Goal: Register for event/course

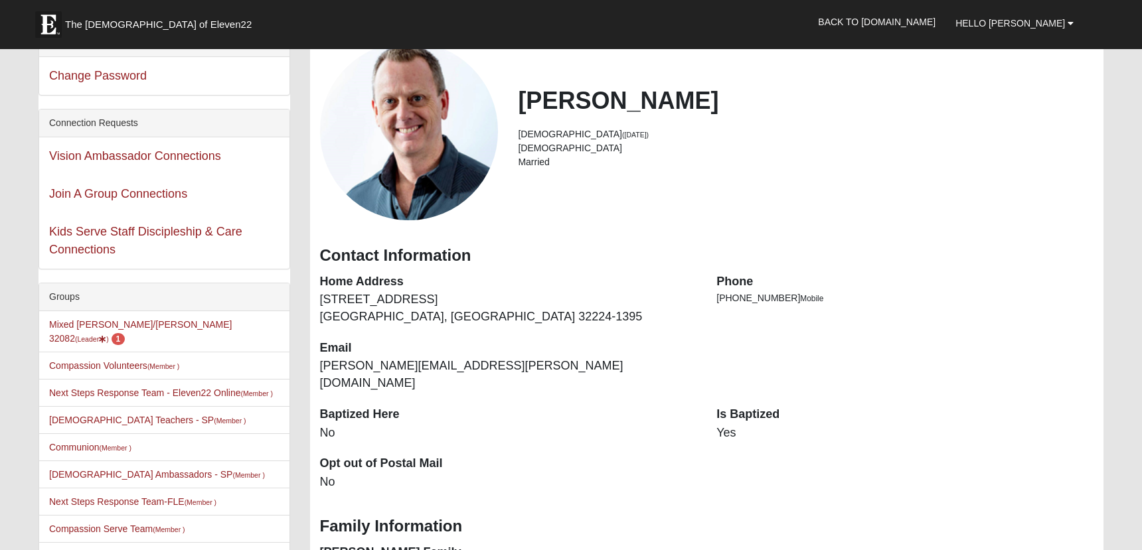
scroll to position [81, 0]
click at [129, 320] on link "Mixed Knapp/Kelemen 32082 (Leader ) 1" at bounding box center [140, 332] width 183 height 25
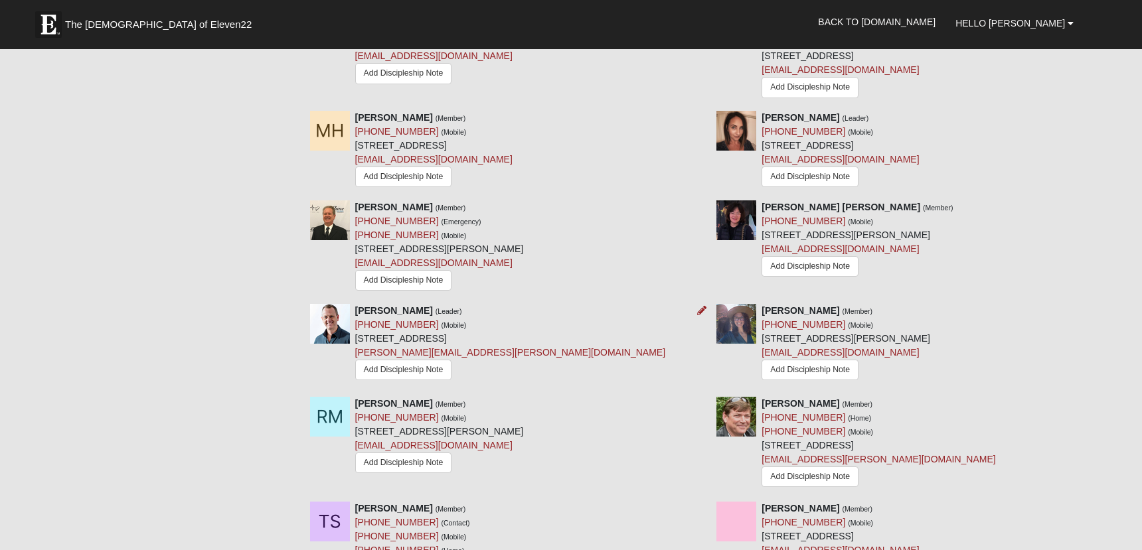
scroll to position [1045, 0]
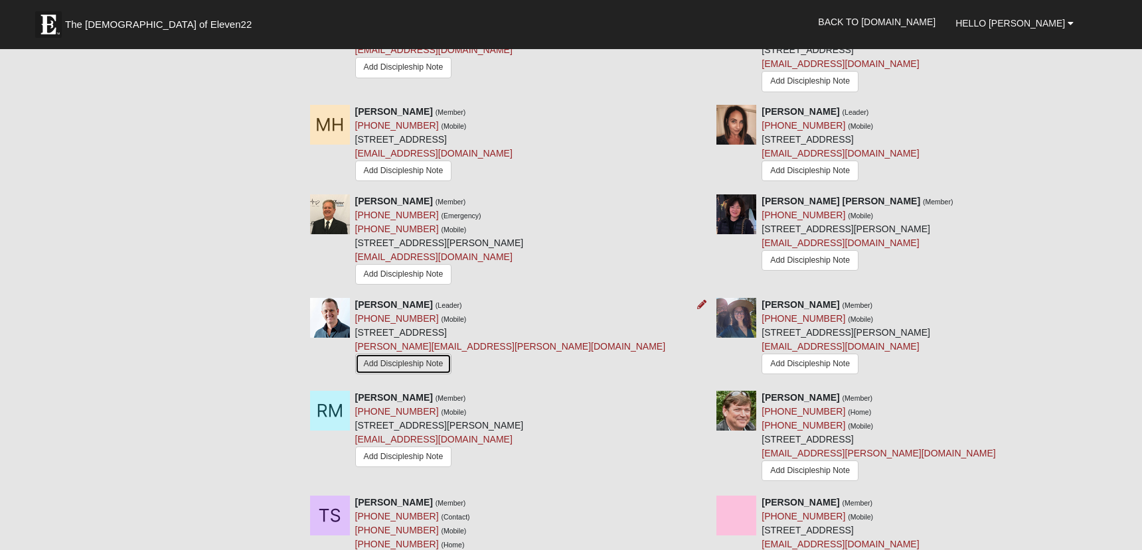
click at [430, 371] on link "Add Discipleship Note" at bounding box center [403, 364] width 97 height 21
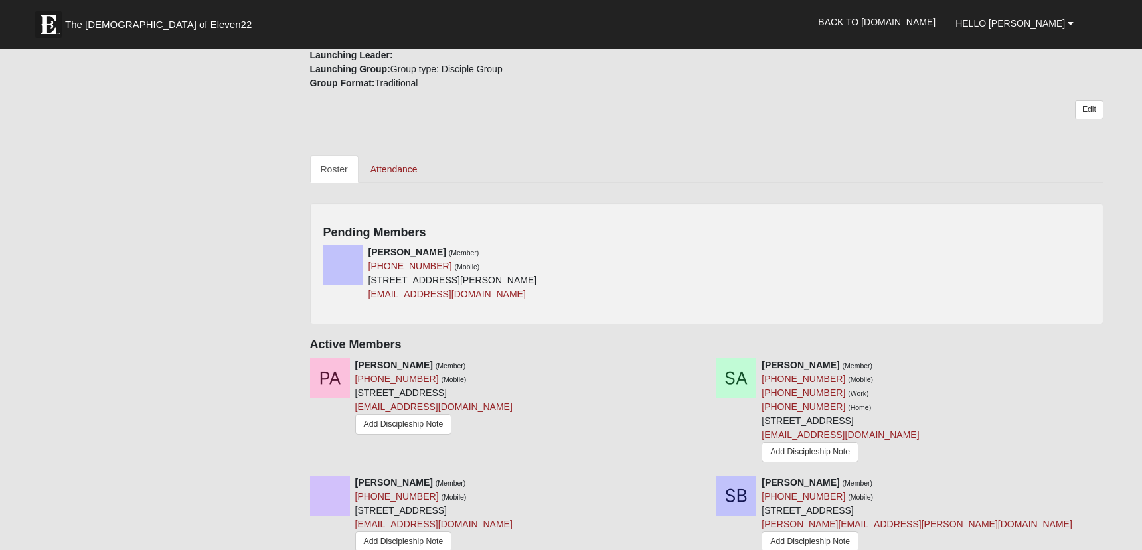
scroll to position [489, 0]
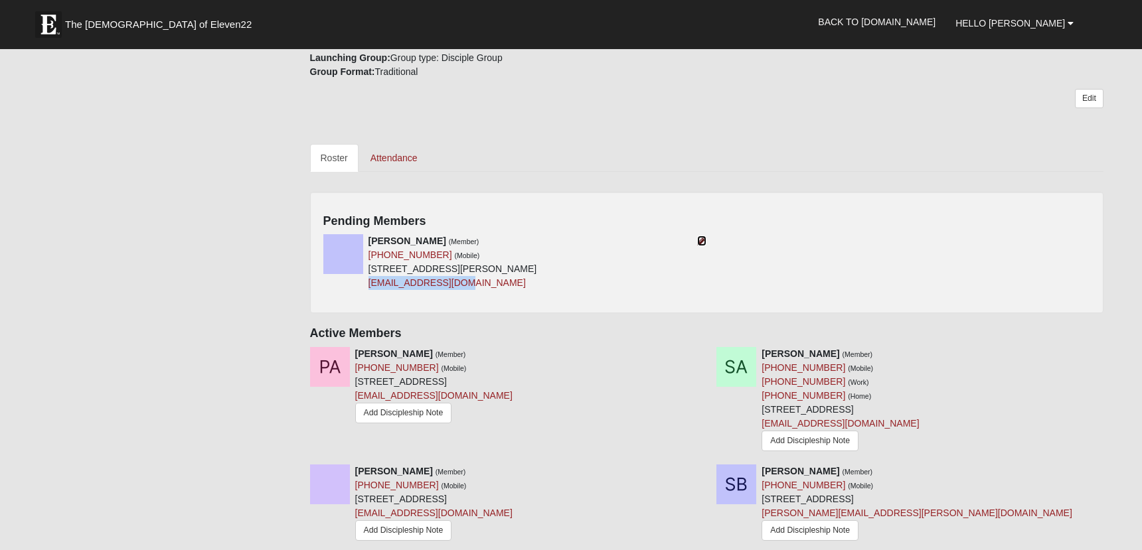
click at [703, 240] on icon at bounding box center [701, 240] width 9 height 9
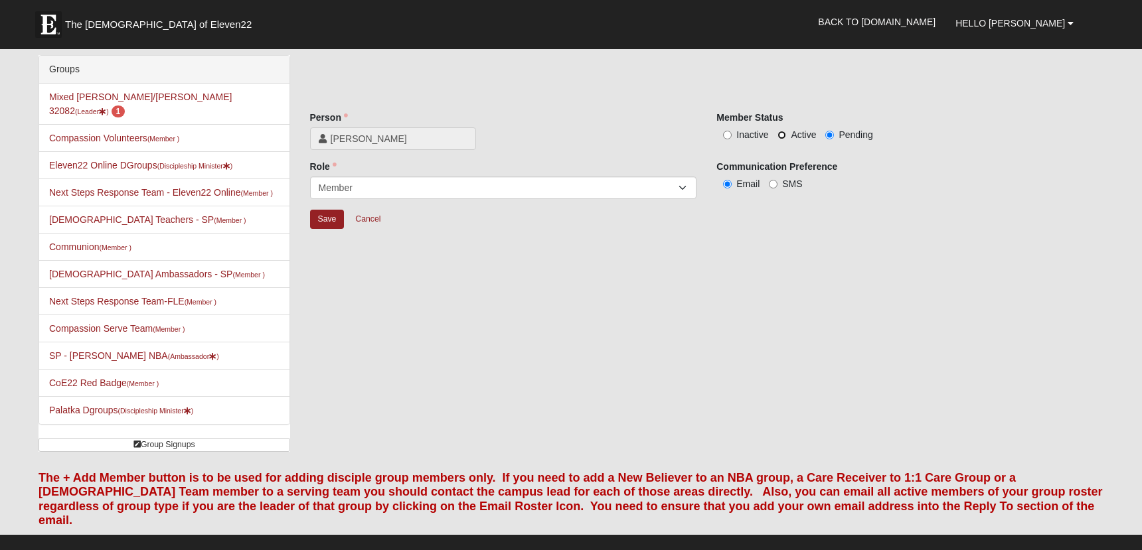
click at [782, 137] on input "Active" at bounding box center [782, 135] width 9 height 9
radio input "true"
click at [322, 218] on input "Save" at bounding box center [327, 219] width 35 height 19
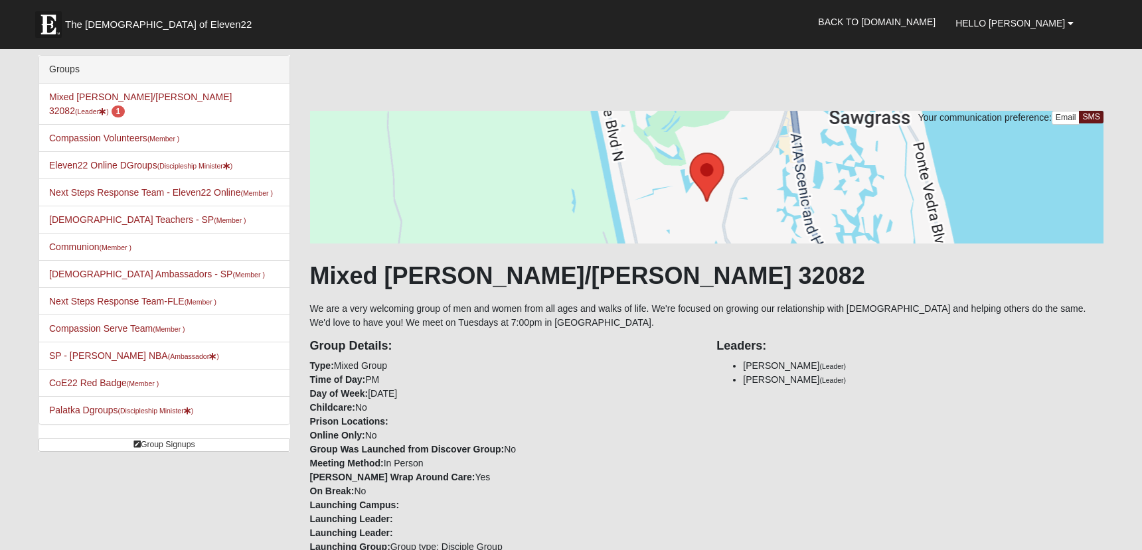
scroll to position [223, 0]
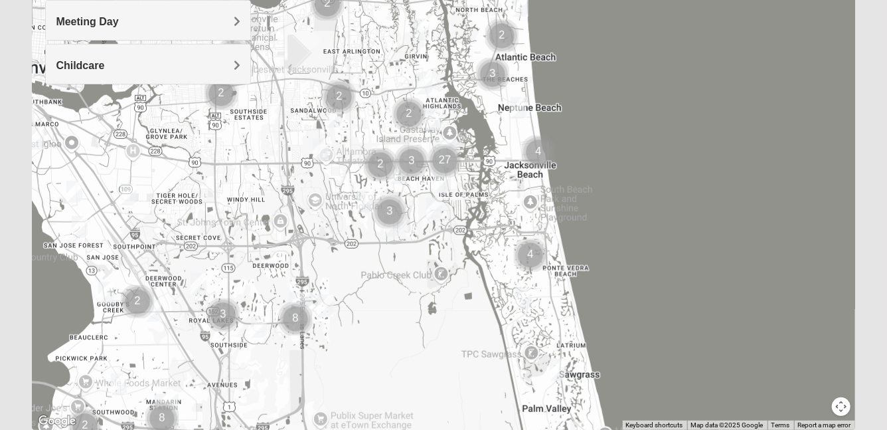
scroll to position [256, 0]
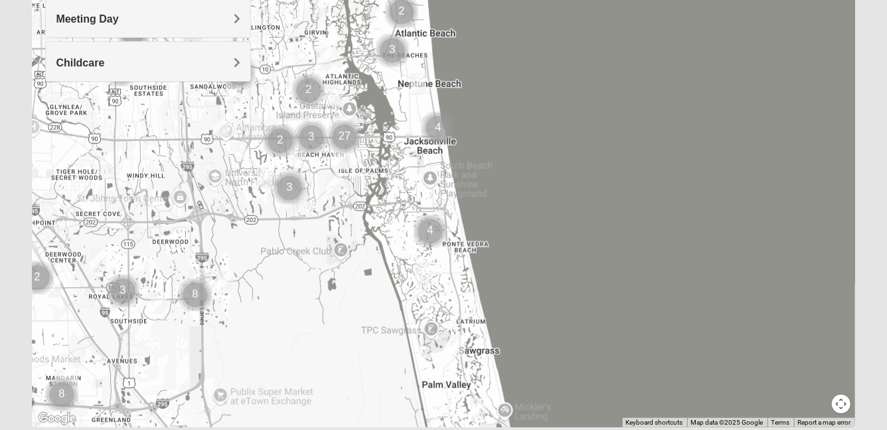
drag, startPoint x: 616, startPoint y: 246, endPoint x: 517, endPoint y: 224, distance: 101.2
click at [517, 224] on div at bounding box center [443, 161] width 823 height 531
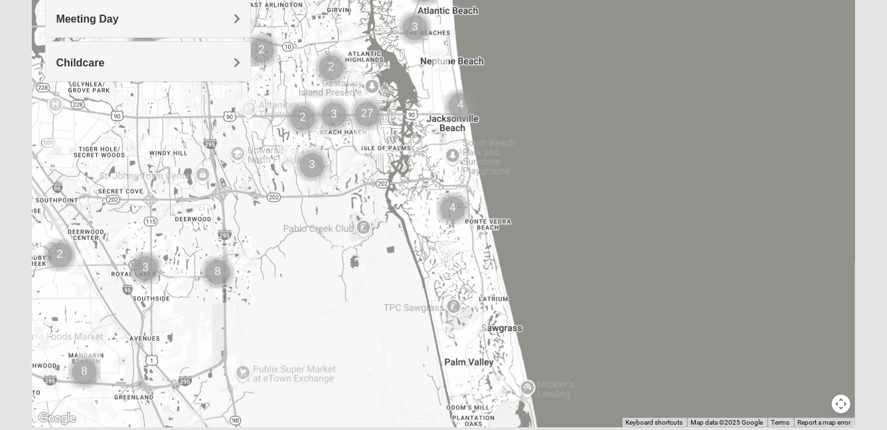
drag, startPoint x: 517, startPoint y: 224, endPoint x: 540, endPoint y: 203, distance: 31.0
click at [540, 203] on div at bounding box center [443, 161] width 823 height 531
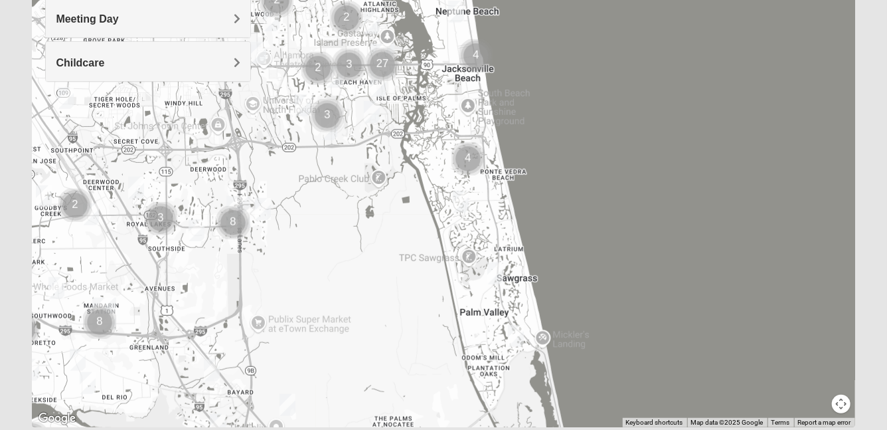
drag, startPoint x: 515, startPoint y: 279, endPoint x: 529, endPoint y: 211, distance: 69.8
click at [529, 211] on div at bounding box center [443, 161] width 823 height 531
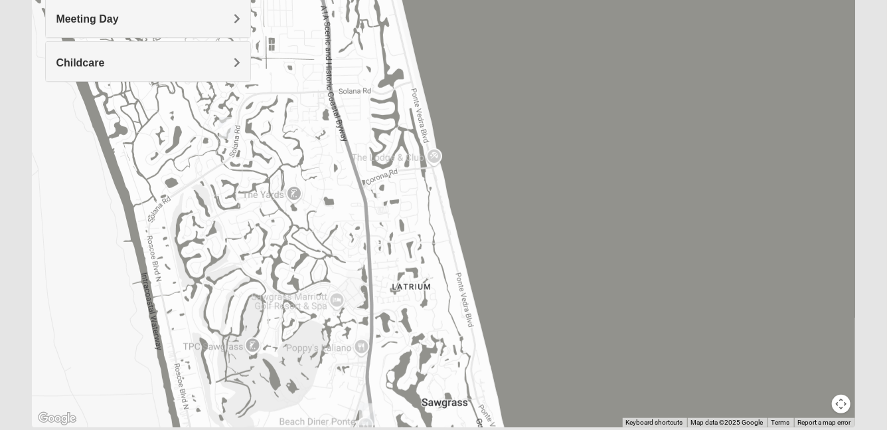
drag, startPoint x: 516, startPoint y: 259, endPoint x: 579, endPoint y: 84, distance: 186.3
click at [578, 84] on div at bounding box center [443, 161] width 823 height 531
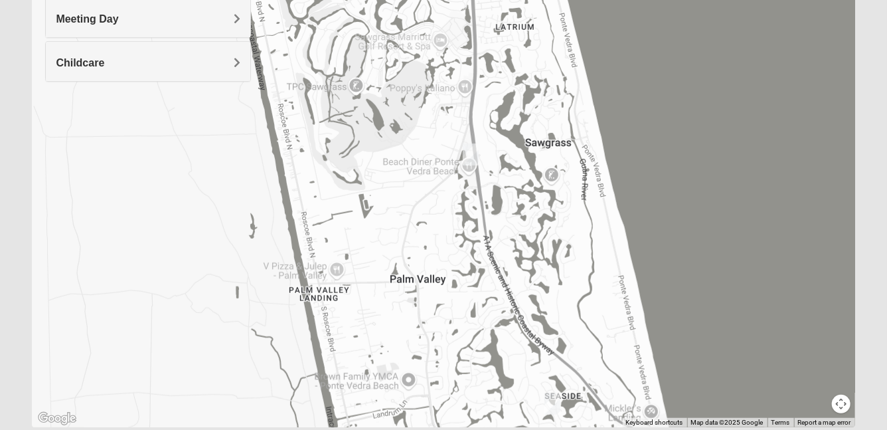
click at [471, 152] on img "Mens Sopchak 32082" at bounding box center [471, 154] width 16 height 22
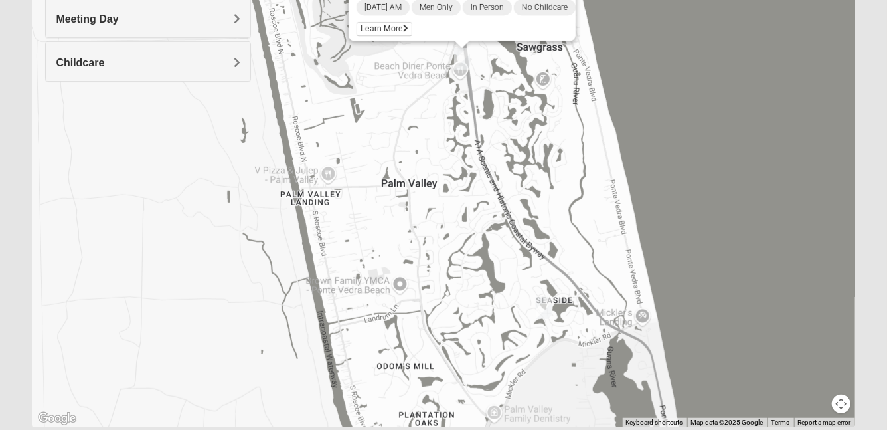
drag, startPoint x: 548, startPoint y: 207, endPoint x: 539, endPoint y: 108, distance: 99.3
click at [539, 108] on div "Mens Sopchak 32082 Wednesday AM Men Only In Person No Childcare Learn More" at bounding box center [443, 161] width 823 height 531
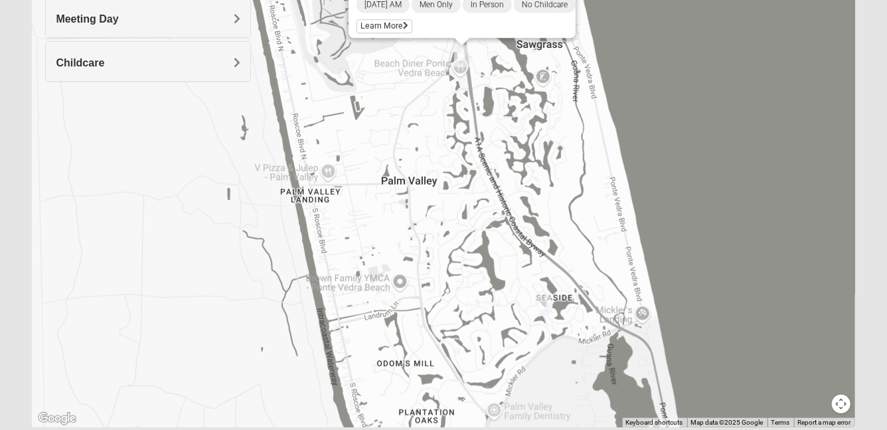
click at [545, 303] on img "Womens Beeson 32082" at bounding box center [544, 305] width 16 height 22
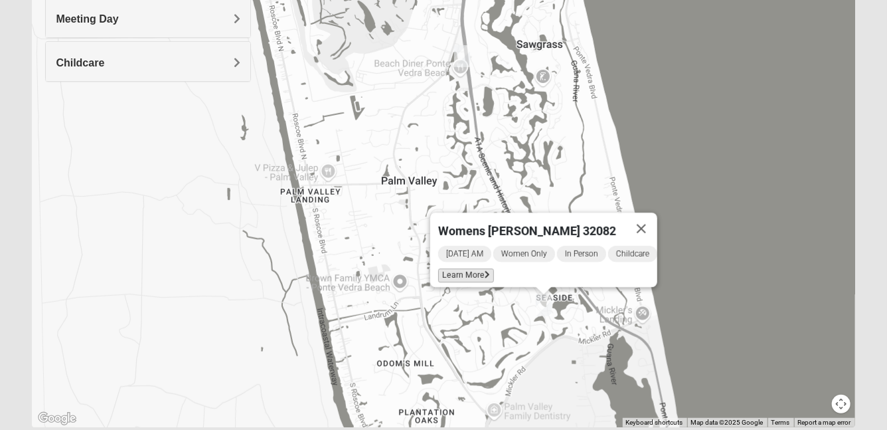
click at [462, 268] on span "Learn More" at bounding box center [466, 275] width 56 height 14
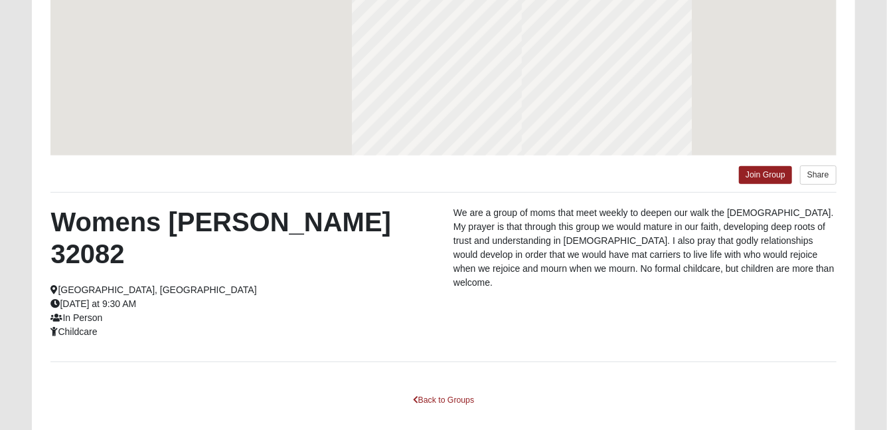
scroll to position [197, 0]
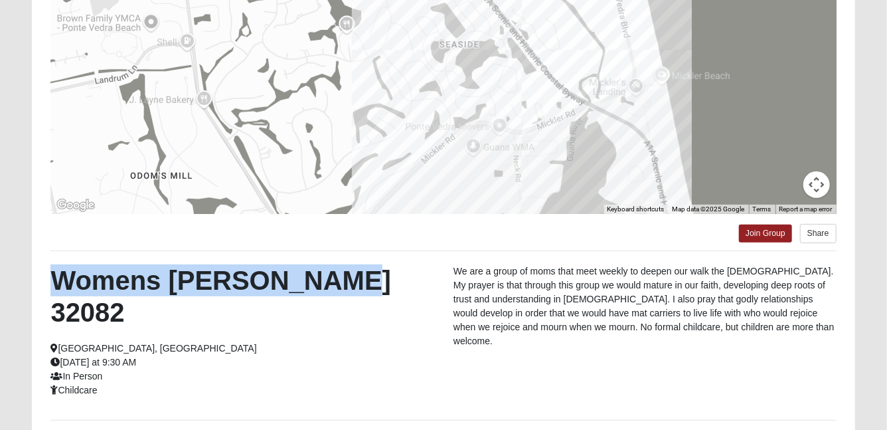
drag, startPoint x: 348, startPoint y: 282, endPoint x: 58, endPoint y: 284, distance: 289.5
click at [58, 284] on h2 "Womens [PERSON_NAME] 32082" at bounding box center [241, 296] width 383 height 64
copy h2 "Womens [PERSON_NAME] 32082"
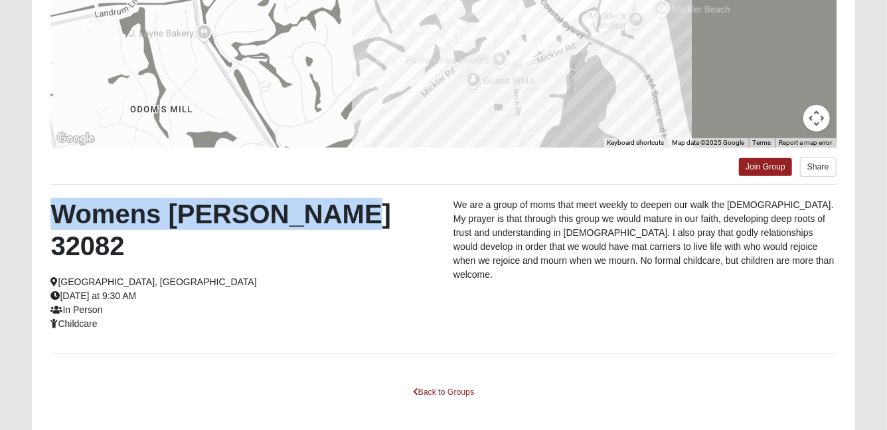
scroll to position [286, 0]
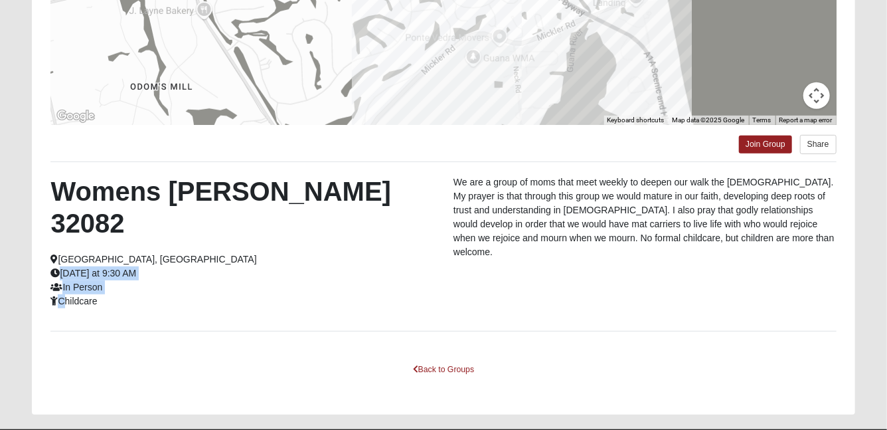
drag, startPoint x: 147, startPoint y: 238, endPoint x: 61, endPoint y: 267, distance: 90.9
click at [61, 267] on div "Womens Beeson 32082 Ponte Vedra Beach, FL Tuesday at 9:30 AM In Person Childcare" at bounding box center [242, 241] width 403 height 133
click at [105, 269] on div "Womens Beeson 32082 Ponte Vedra Beach, FL Tuesday at 9:30 AM In Person Childcare" at bounding box center [242, 241] width 403 height 133
drag, startPoint x: 105, startPoint y: 269, endPoint x: 64, endPoint y: 242, distance: 49.0
click at [64, 242] on div "Womens Beeson 32082 Ponte Vedra Beach, FL Tuesday at 9:30 AM In Person Childcare" at bounding box center [242, 241] width 403 height 133
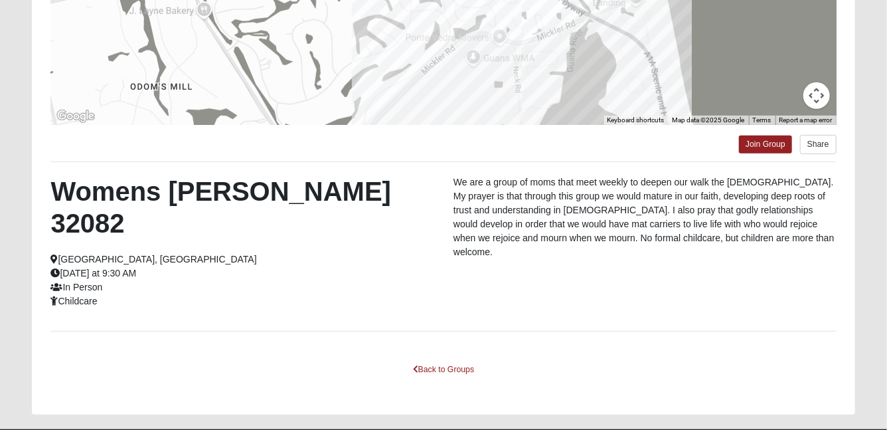
copy div "Tuesday at 9:30 AM In Person Childcare"
click at [757, 147] on link "Join Group" at bounding box center [765, 144] width 53 height 18
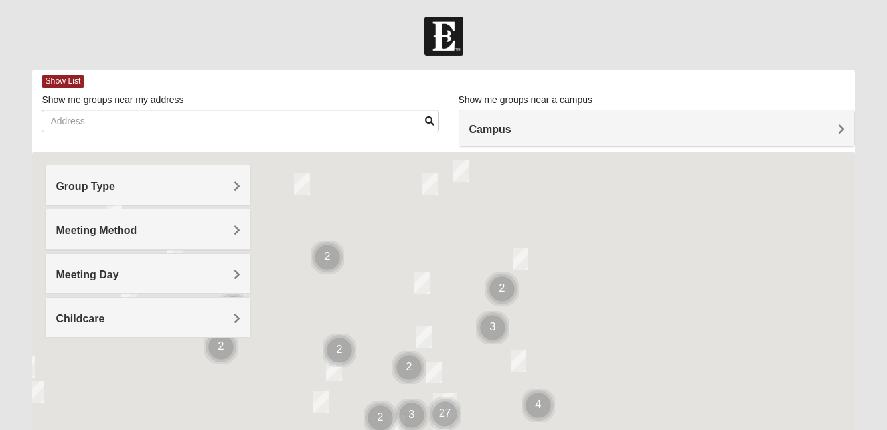
scroll to position [286, 0]
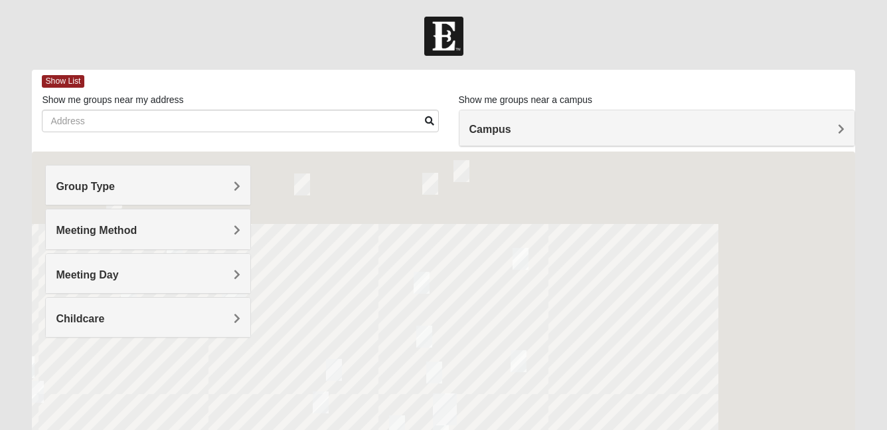
scroll to position [286, 0]
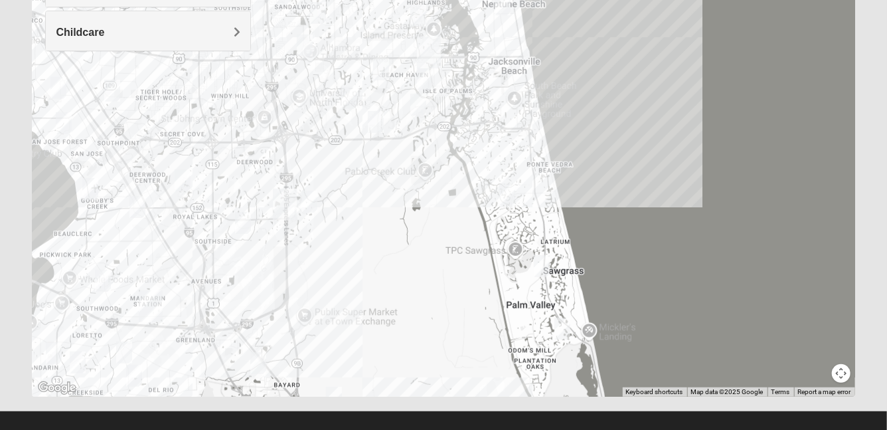
drag, startPoint x: 630, startPoint y: 282, endPoint x: 604, endPoint y: 178, distance: 107.6
click at [604, 179] on div at bounding box center [443, 130] width 823 height 531
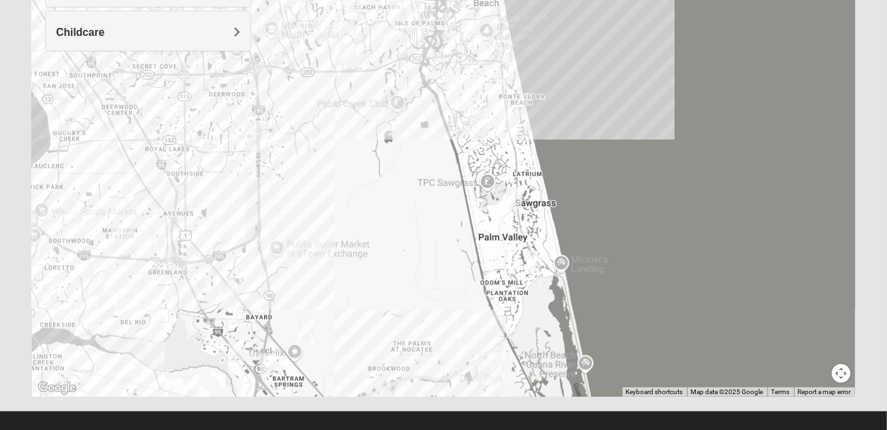
drag, startPoint x: 651, startPoint y: 270, endPoint x: 635, endPoint y: 240, distance: 33.0
click at [635, 240] on div at bounding box center [443, 130] width 823 height 531
click at [517, 197] on img "Mens Sopchak 32082" at bounding box center [514, 198] width 16 height 22
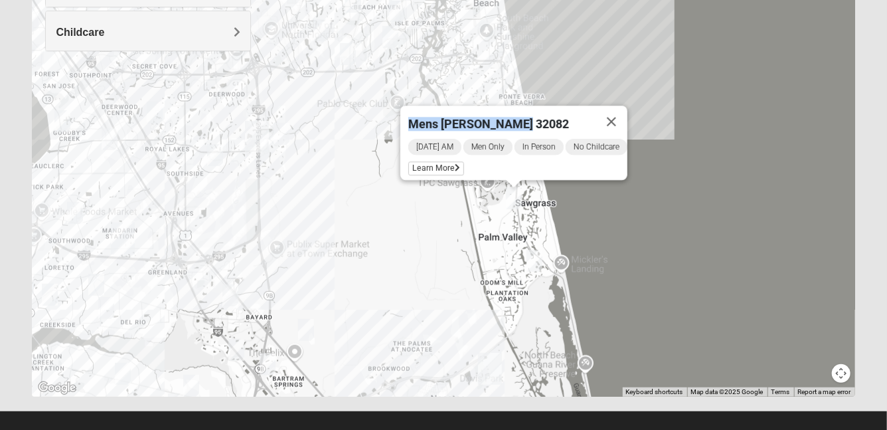
drag, startPoint x: 514, startPoint y: 116, endPoint x: 395, endPoint y: 112, distance: 118.9
click at [408, 112] on div "Mens [PERSON_NAME] 32082" at bounding box center [501, 122] width 187 height 32
copy span "Mens [PERSON_NAME] 32082"
click at [628, 108] on button "Close" at bounding box center [612, 122] width 32 height 32
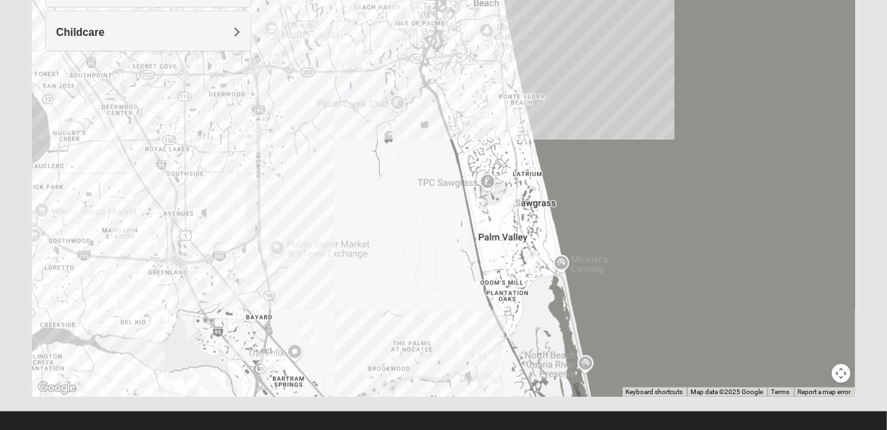
click at [515, 197] on img "Mens Sopchak 32082" at bounding box center [514, 198] width 16 height 22
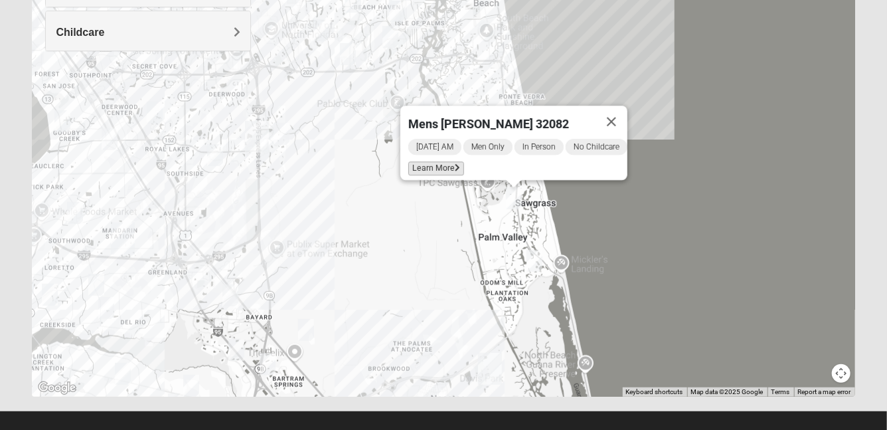
click at [425, 161] on span "Learn More" at bounding box center [436, 168] width 56 height 14
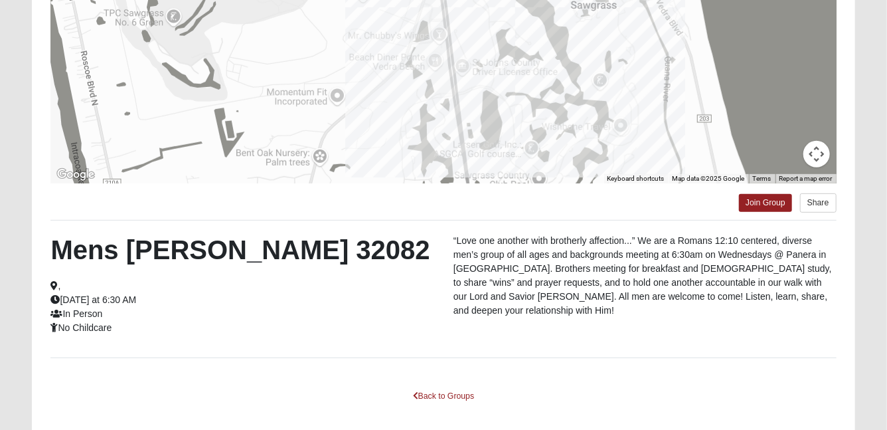
drag, startPoint x: 118, startPoint y: 327, endPoint x: 66, endPoint y: 302, distance: 58.2
click at [66, 302] on div "Mens Sopchak 32082 , Wednesday at 6:30 AM In Person No Childcare" at bounding box center [242, 284] width 403 height 101
copy div "Wednesday at 6:30 AM In Person No Childcare"
click at [751, 204] on link "Join Group" at bounding box center [765, 203] width 53 height 18
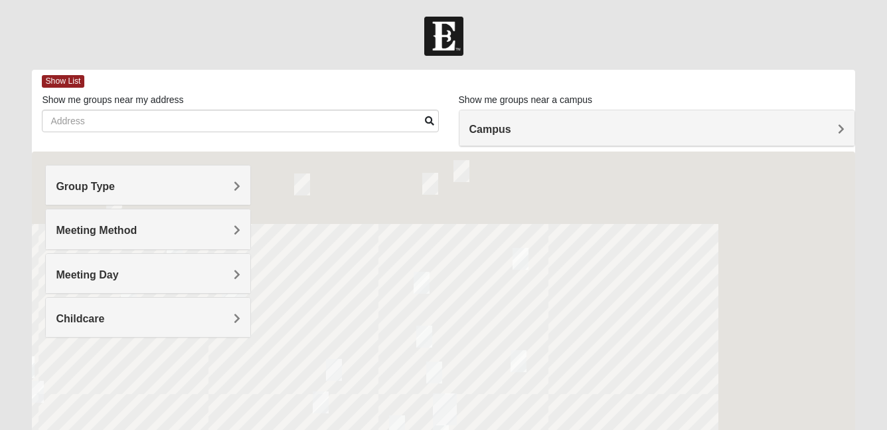
scroll to position [228, 0]
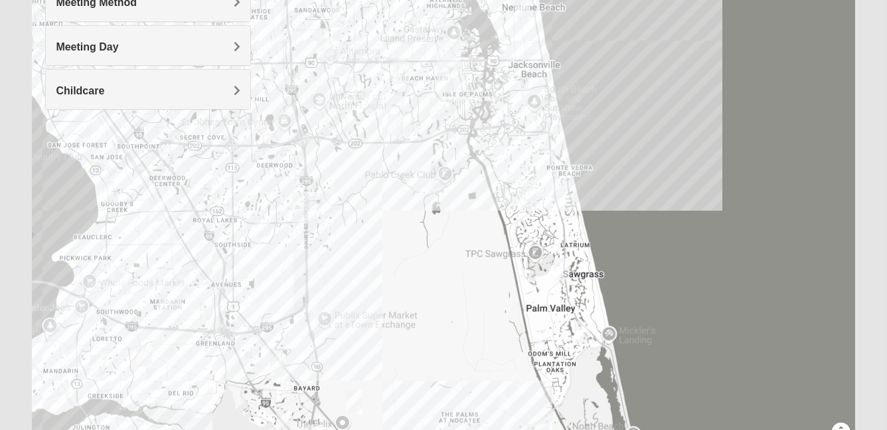
drag, startPoint x: 630, startPoint y: 253, endPoint x: 632, endPoint y: 100, distance: 152.7
click at [632, 100] on div at bounding box center [443, 189] width 823 height 531
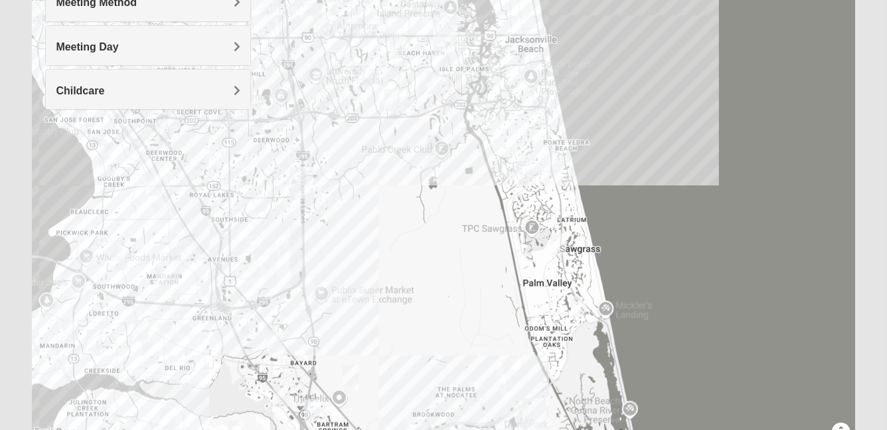
click at [525, 171] on img "Womens Paul 32082" at bounding box center [524, 172] width 16 height 22
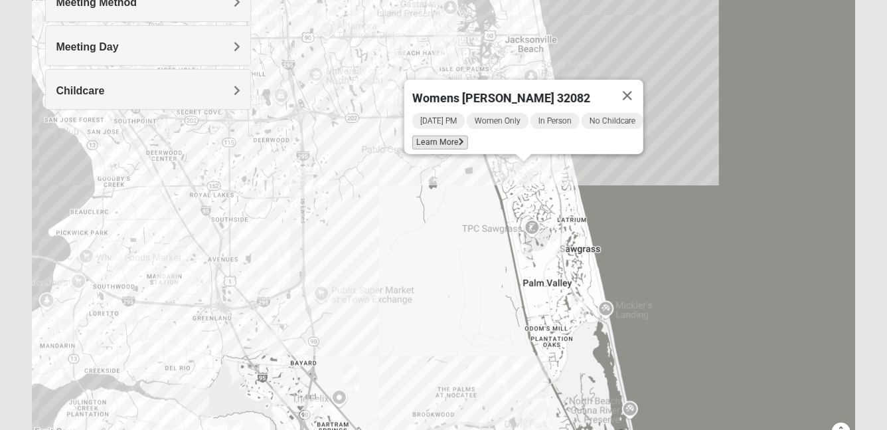
click at [442, 135] on span "Learn More" at bounding box center [440, 142] width 56 height 14
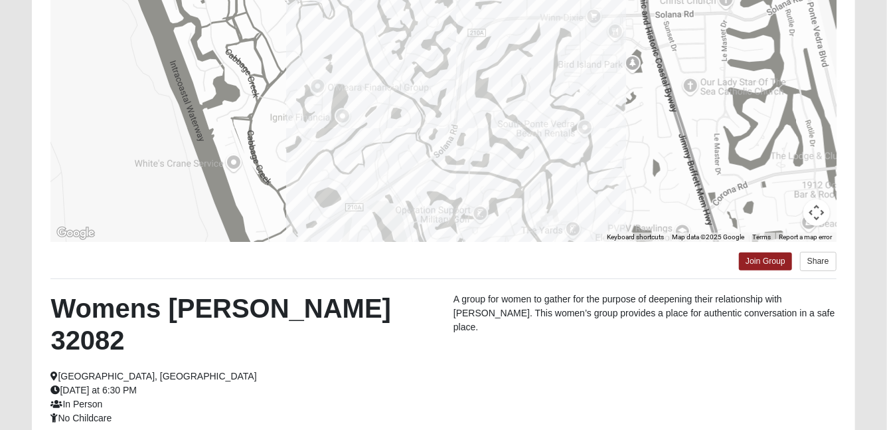
drag, startPoint x: 122, startPoint y: 383, endPoint x: 62, endPoint y: 309, distance: 95.0
click at [62, 309] on div "Womens Paul 32082 Ponte Vedra Beach, FL Tuesday at 6:30 PM In Person No Childca…" at bounding box center [242, 358] width 403 height 133
copy div "Womens Paul 32082 Ponte Vedra Beach, FL Tuesday at 6:30 PM In Person No Childca…"
click at [762, 267] on link "Join Group" at bounding box center [765, 261] width 53 height 18
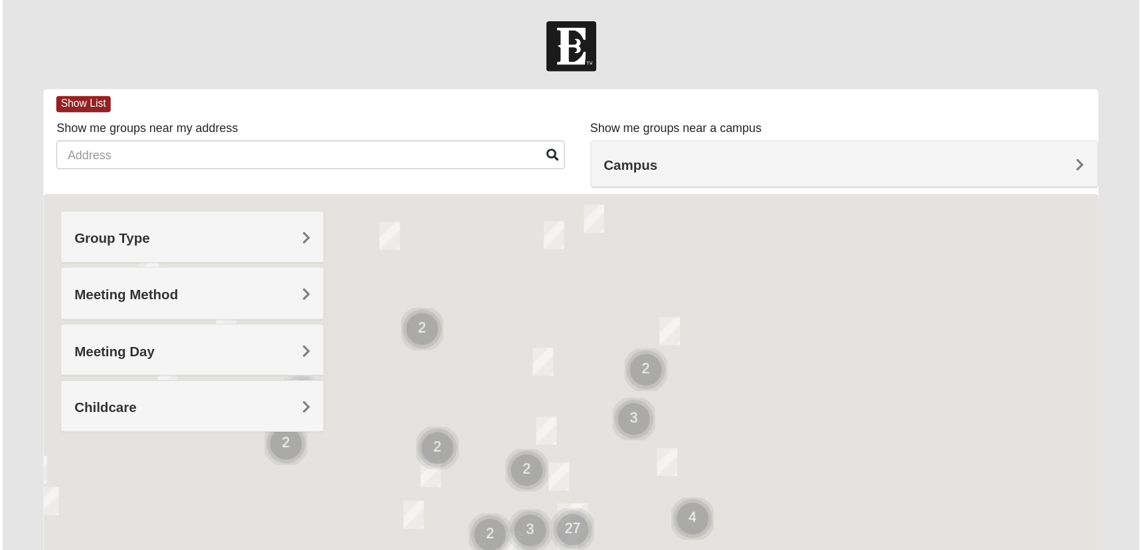
scroll to position [169, 0]
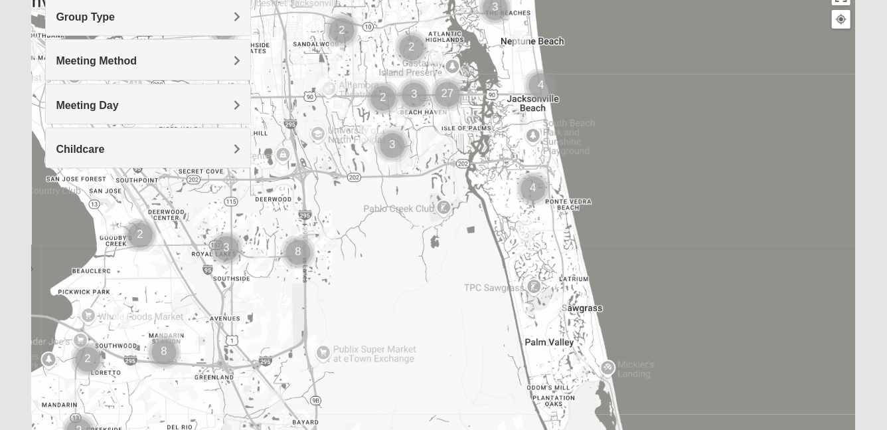
drag, startPoint x: 695, startPoint y: 339, endPoint x: 699, endPoint y: 159, distance: 180.0
click at [699, 159] on div at bounding box center [443, 247] width 823 height 531
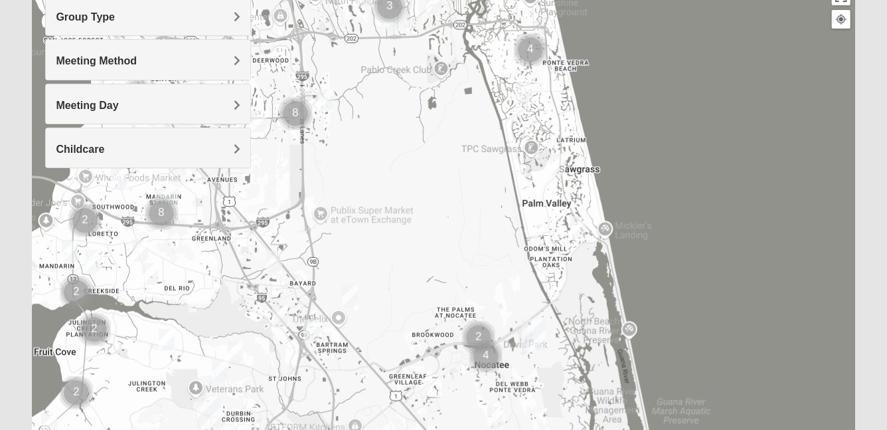
drag, startPoint x: 720, startPoint y: 279, endPoint x: 716, endPoint y: 165, distance: 113.6
click at [716, 165] on div at bounding box center [443, 247] width 823 height 531
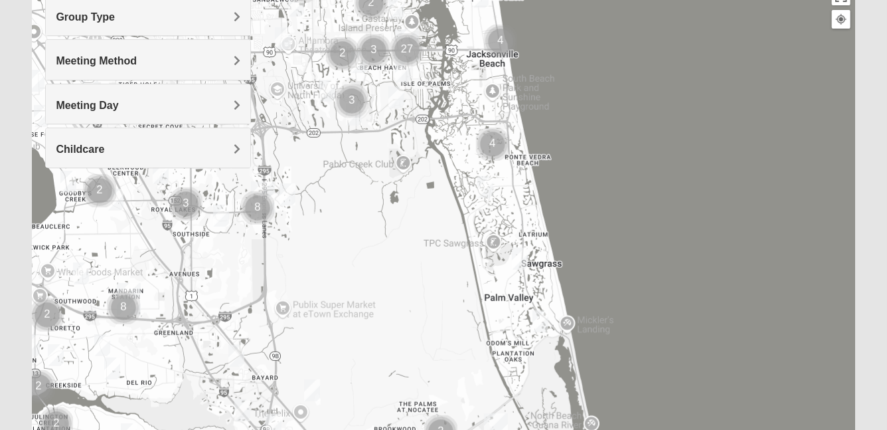
drag, startPoint x: 733, startPoint y: 214, endPoint x: 695, endPoint y: 309, distance: 102.8
click at [695, 309] on div at bounding box center [443, 247] width 823 height 531
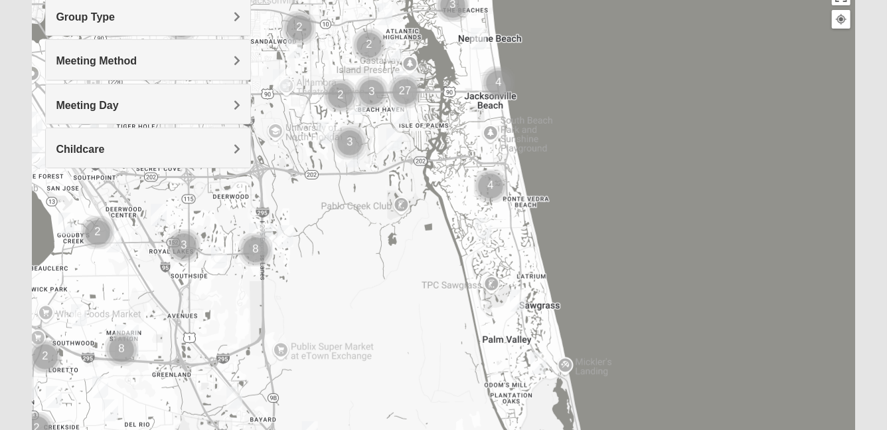
drag, startPoint x: 691, startPoint y: 259, endPoint x: 689, endPoint y: 302, distance: 43.2
click at [689, 302] on div at bounding box center [443, 247] width 823 height 531
click at [496, 183] on img "Cluster of 4 groups" at bounding box center [490, 185] width 33 height 33
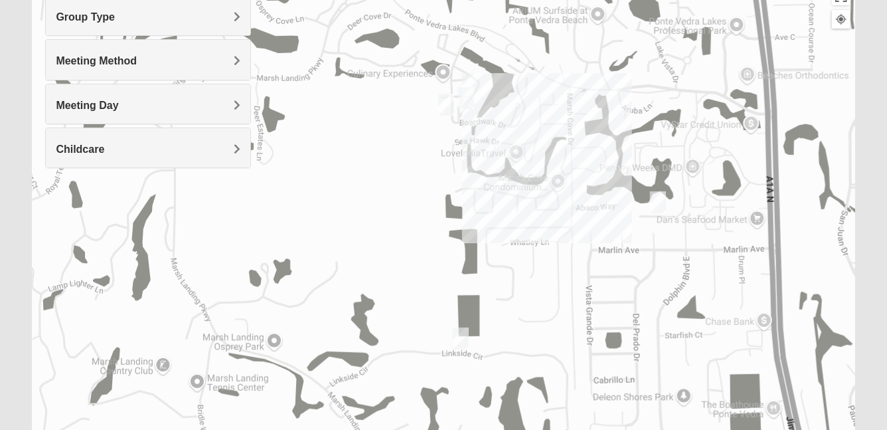
drag, startPoint x: 484, startPoint y: 240, endPoint x: 597, endPoint y: 220, distance: 114.5
click at [597, 220] on div "To navigate, press the arrow keys." at bounding box center [443, 247] width 823 height 531
click at [467, 101] on img "Mixed Grooms 32082" at bounding box center [466, 98] width 16 height 22
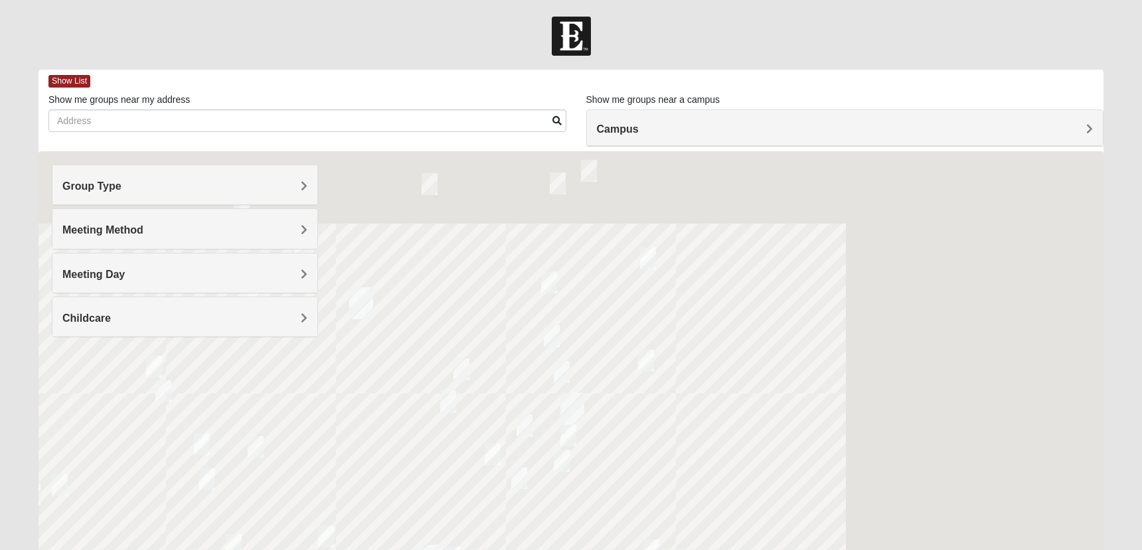
scroll to position [111, 0]
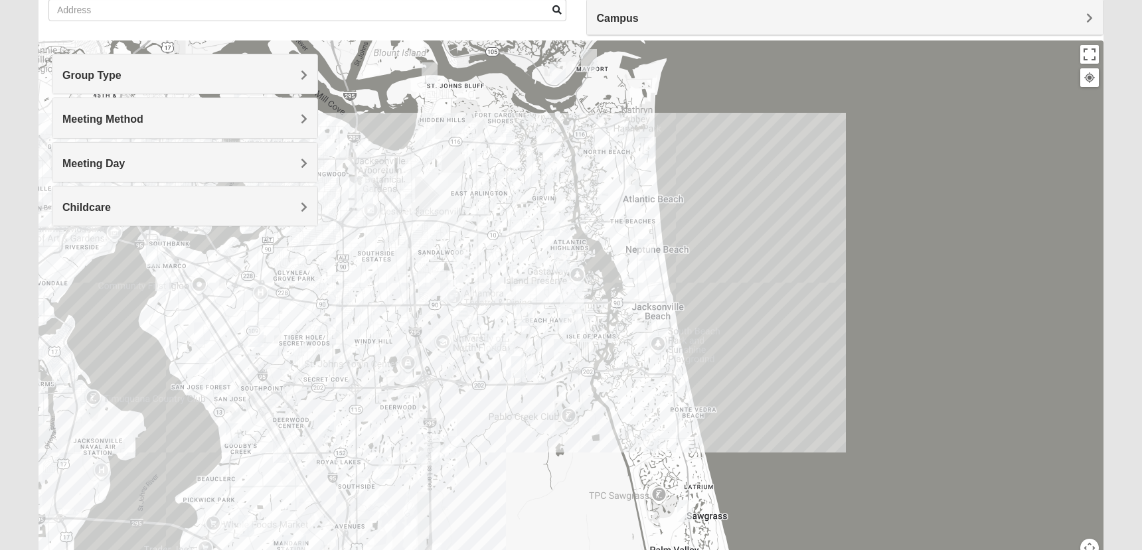
click at [661, 400] on div at bounding box center [571, 306] width 1065 height 531
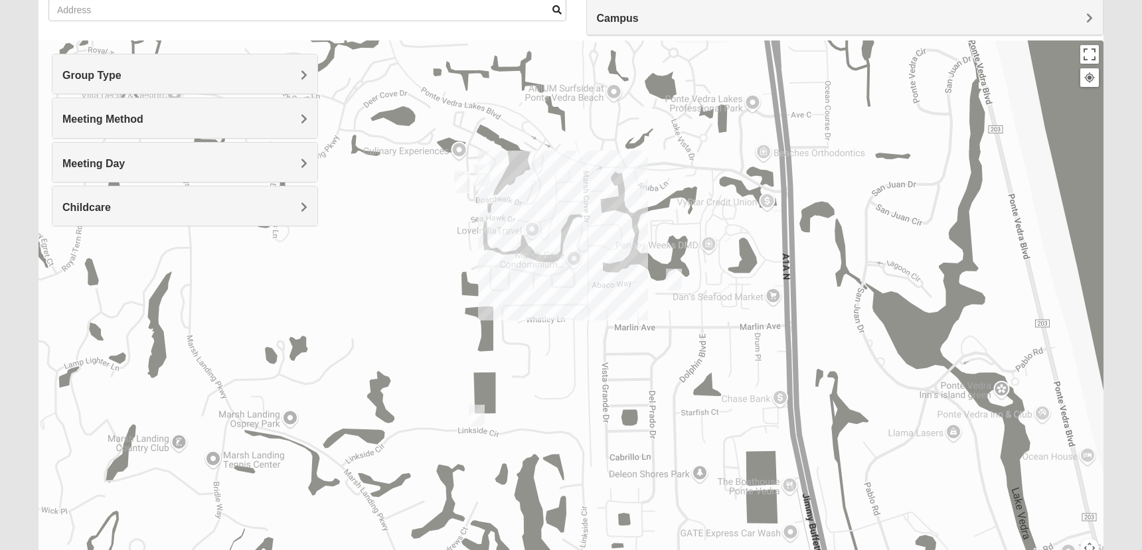
click at [483, 175] on img "Mixed Grooms 32082" at bounding box center [482, 176] width 16 height 22
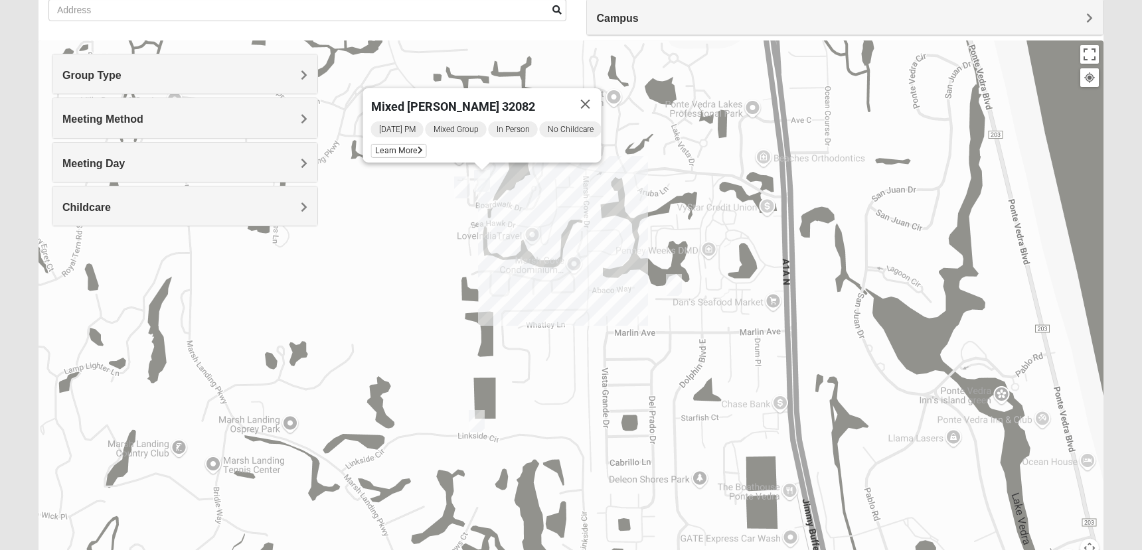
click at [462, 186] on img "Mixed Hays 32082" at bounding box center [462, 188] width 16 height 22
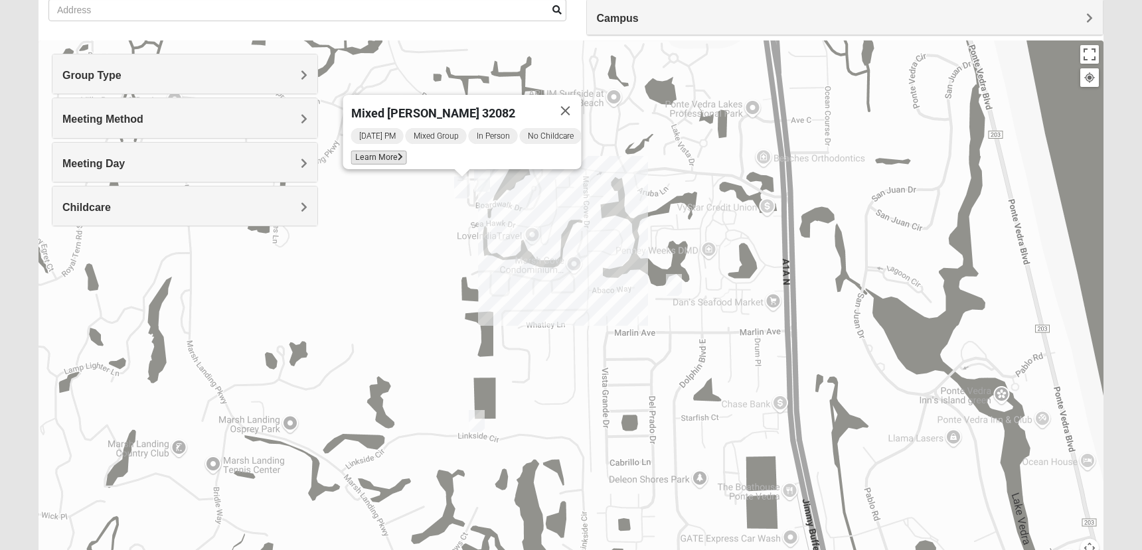
click at [382, 153] on span "Learn More" at bounding box center [379, 158] width 56 height 14
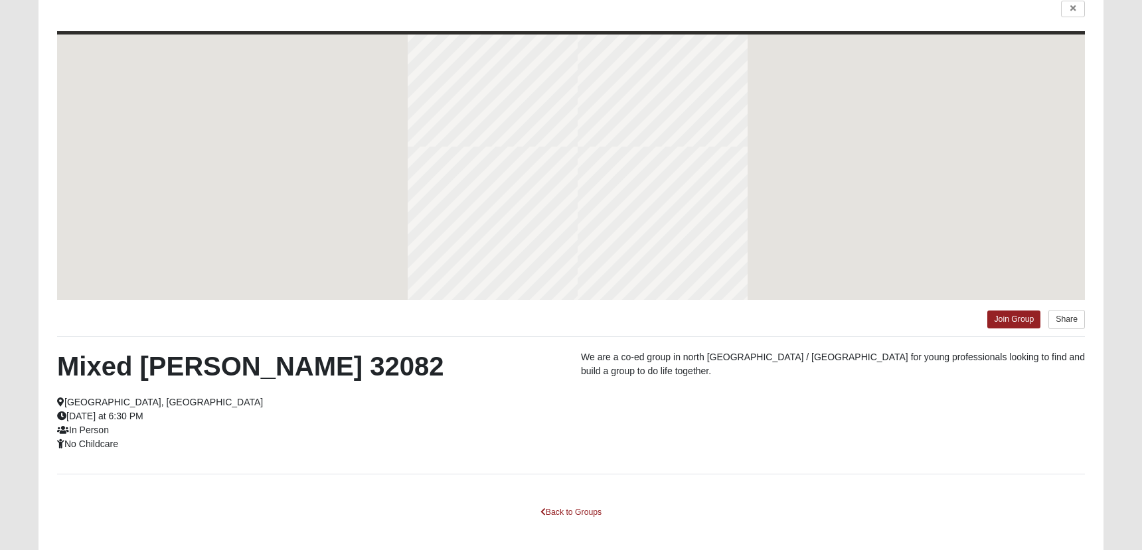
scroll to position [52, 0]
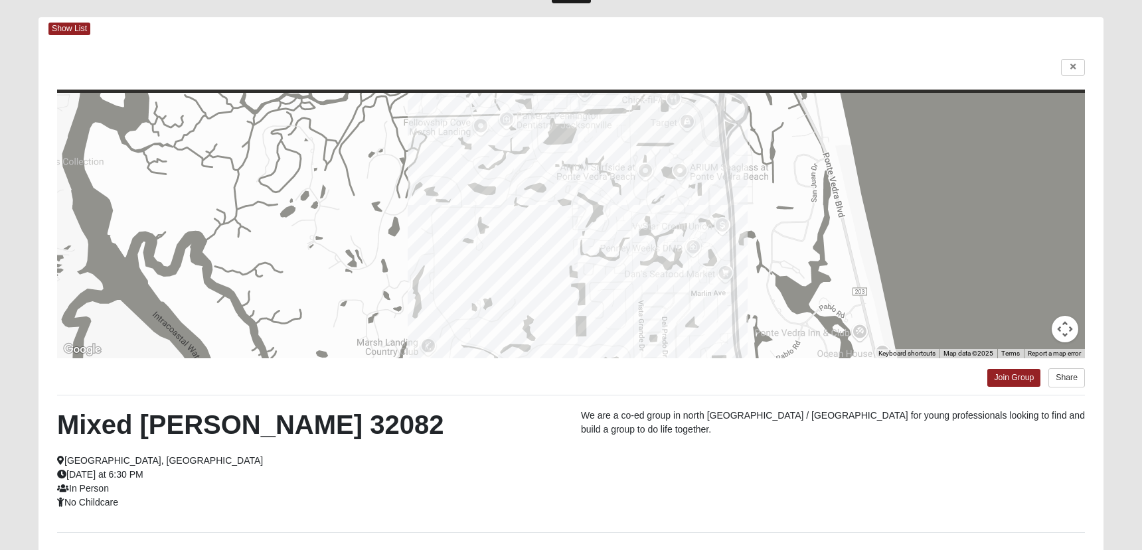
drag, startPoint x: 125, startPoint y: 501, endPoint x: 67, endPoint y: 430, distance: 91.6
click at [67, 430] on div "Mixed Hays 32082 Ponte Vedra Beach, FL Tuesday at 6:30 PM In Person No Childcare" at bounding box center [309, 459] width 524 height 101
copy div "Mixed Hays 32082 Ponte Vedra Beach, FL Tuesday at 6:30 PM In Person No Childcare"
click at [998, 382] on link "Join Group" at bounding box center [1013, 378] width 53 height 18
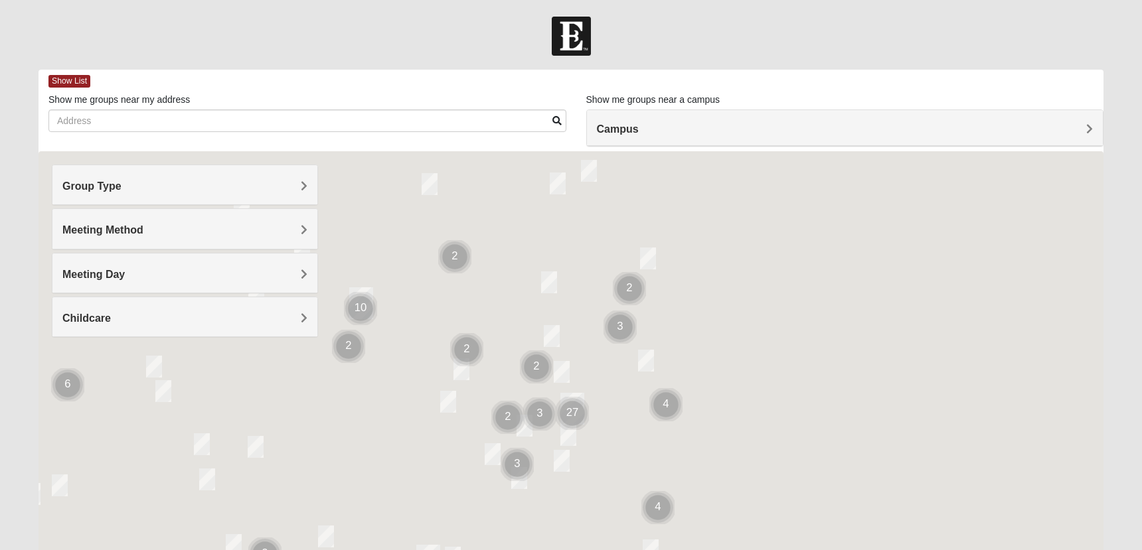
scroll to position [52, 0]
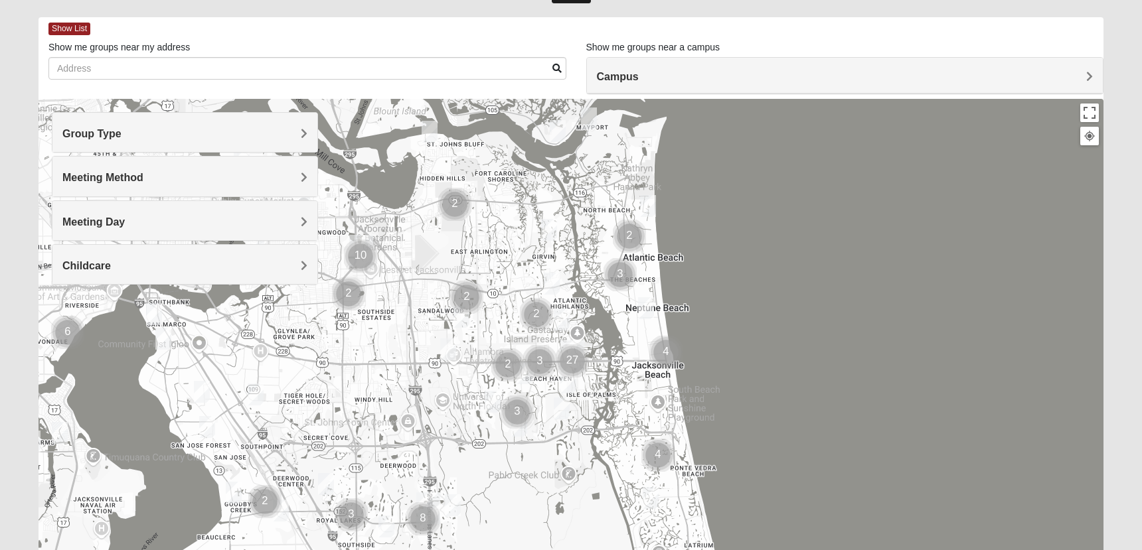
click at [657, 460] on img "Cluster of 4 groups" at bounding box center [657, 455] width 33 height 33
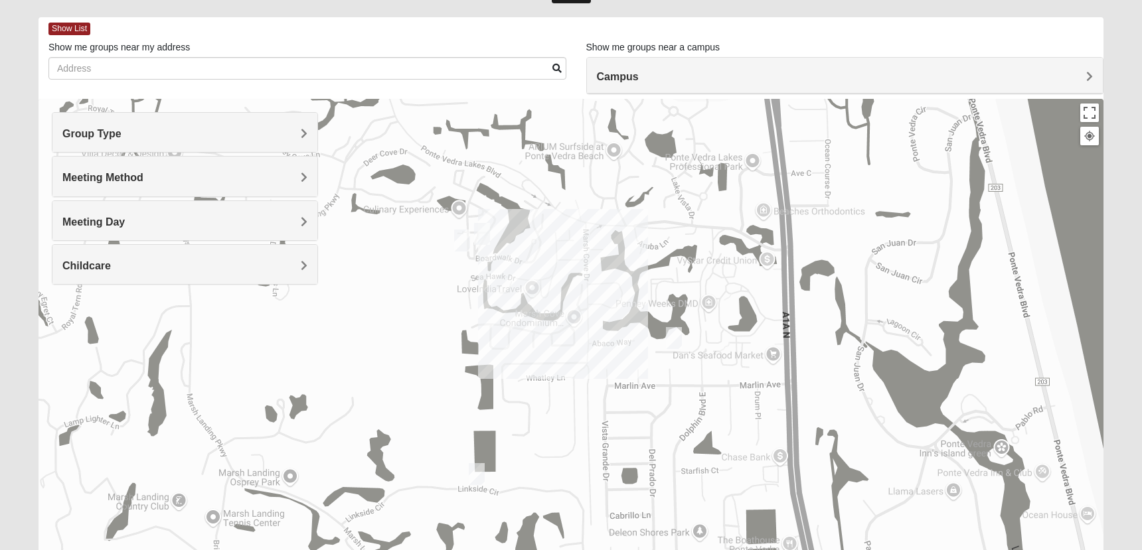
click at [676, 333] on img "Mens Crescimanno 32082" at bounding box center [674, 338] width 16 height 22
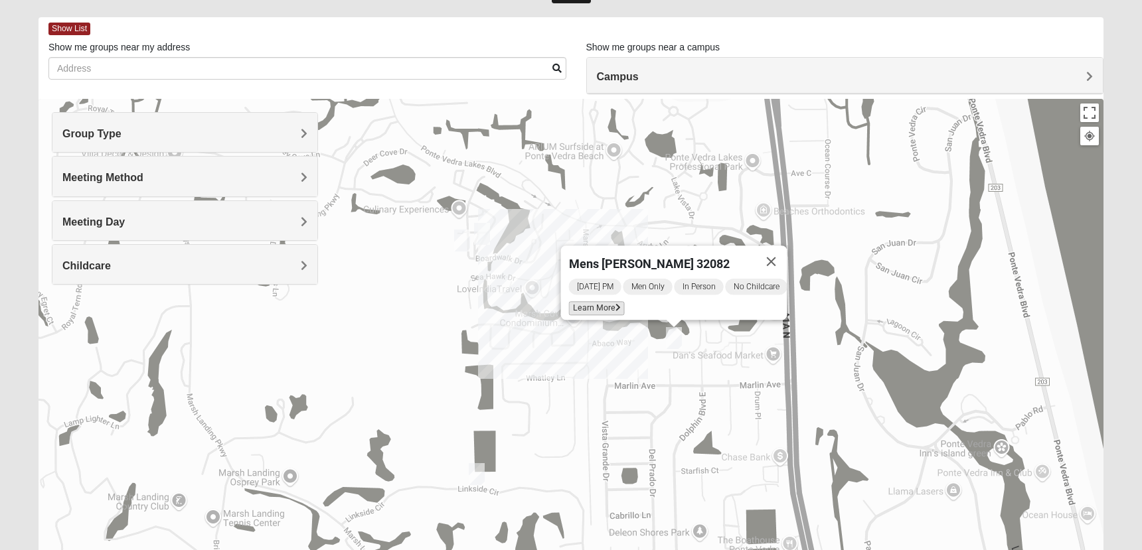
click at [594, 301] on span "Learn More" at bounding box center [597, 308] width 56 height 14
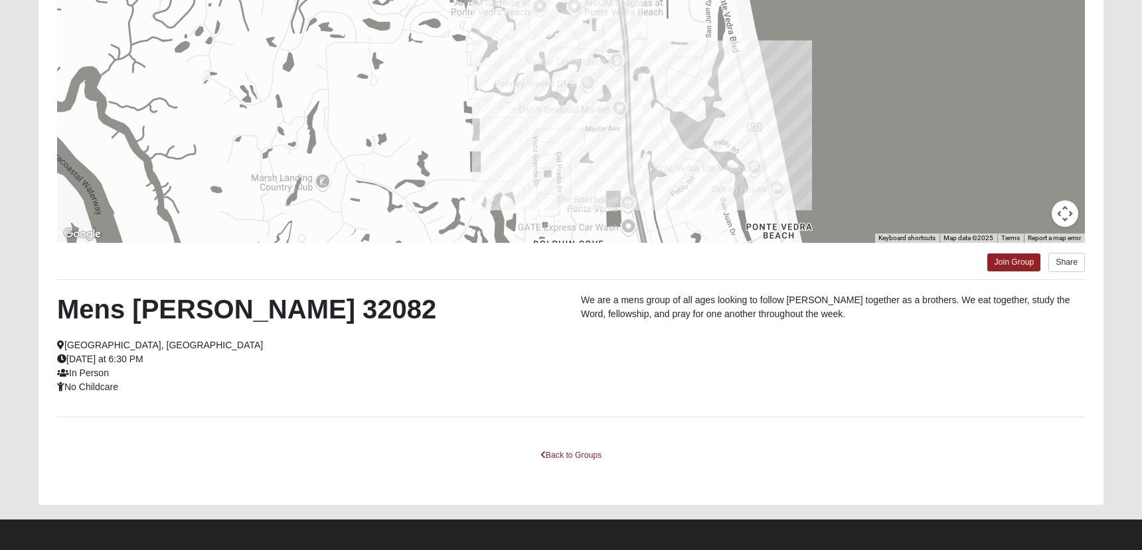
scroll to position [171, 0]
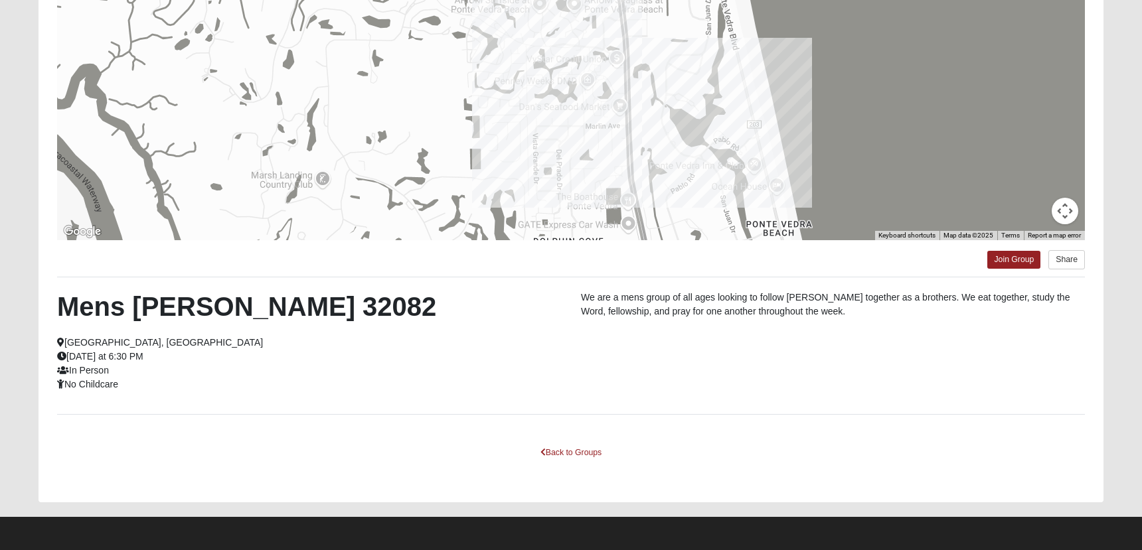
drag, startPoint x: 124, startPoint y: 384, endPoint x: 64, endPoint y: 310, distance: 95.4
click at [62, 310] on div "Mens [PERSON_NAME] 32082 [GEOGRAPHIC_DATA], [GEOGRAPHIC_DATA] [DATE] at 6:30 PM…" at bounding box center [309, 341] width 524 height 101
copy div "Mens [PERSON_NAME] [GEOGRAPHIC_DATA], [GEOGRAPHIC_DATA] [DATE] at 6:30 PM In Pe…"
click at [1007, 261] on link "Join Group" at bounding box center [1013, 260] width 53 height 18
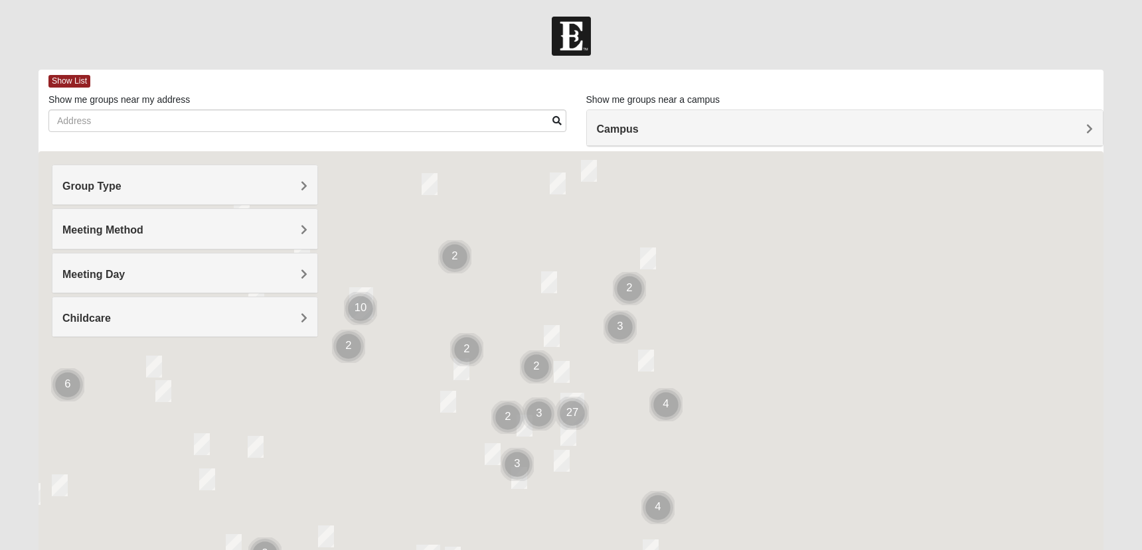
scroll to position [171, 0]
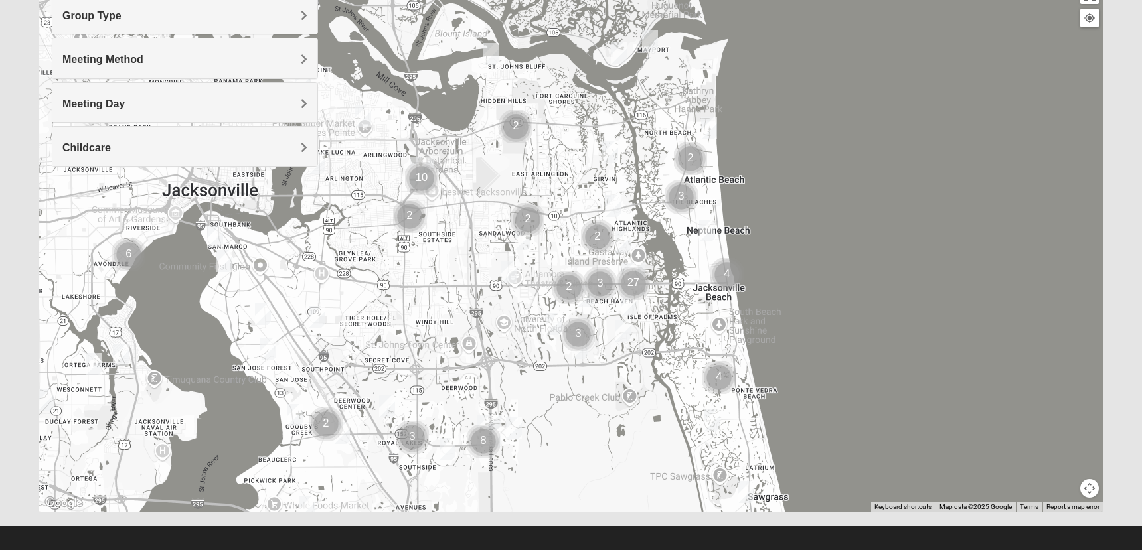
drag, startPoint x: 752, startPoint y: 263, endPoint x: 813, endPoint y: 302, distance: 72.6
click at [813, 302] on div at bounding box center [571, 246] width 1065 height 531
click at [710, 127] on img "Mixed Lammie 32233" at bounding box center [709, 129] width 16 height 22
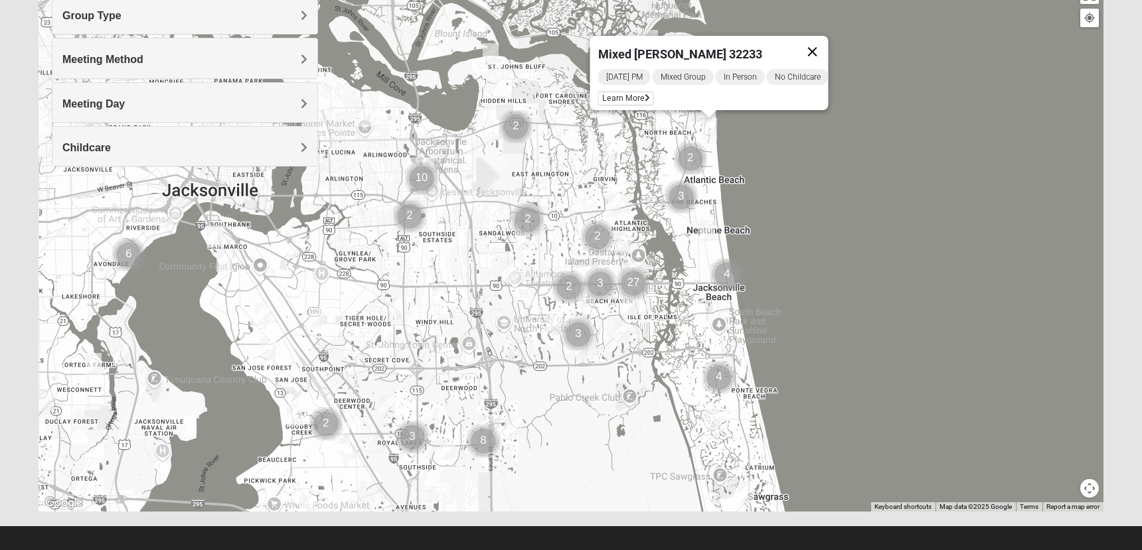
click at [821, 43] on button "Close" at bounding box center [813, 52] width 32 height 32
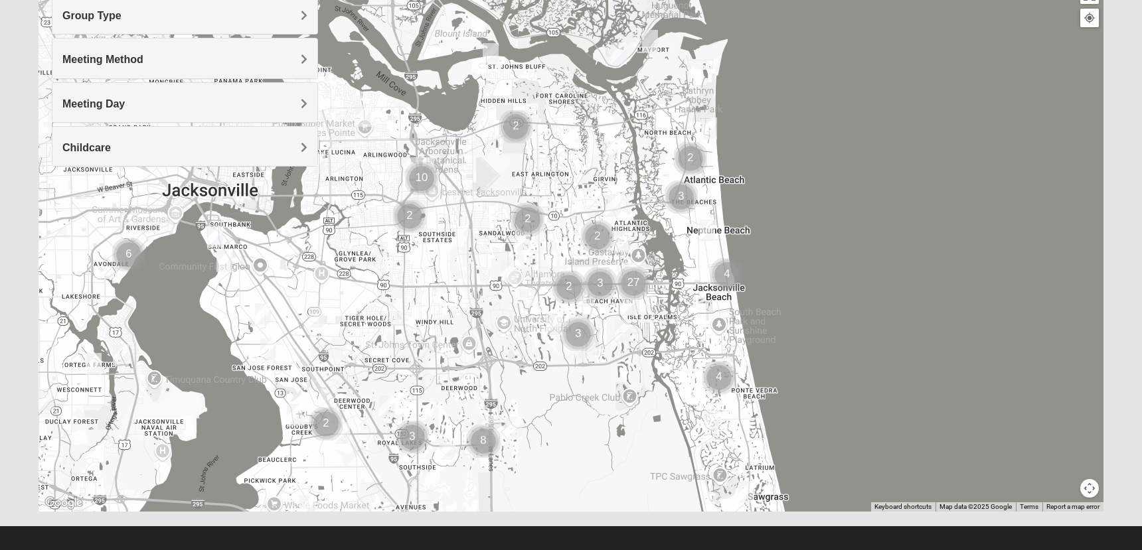
click at [615, 205] on img "Mixed Luehring 32224" at bounding box center [613, 206] width 16 height 22
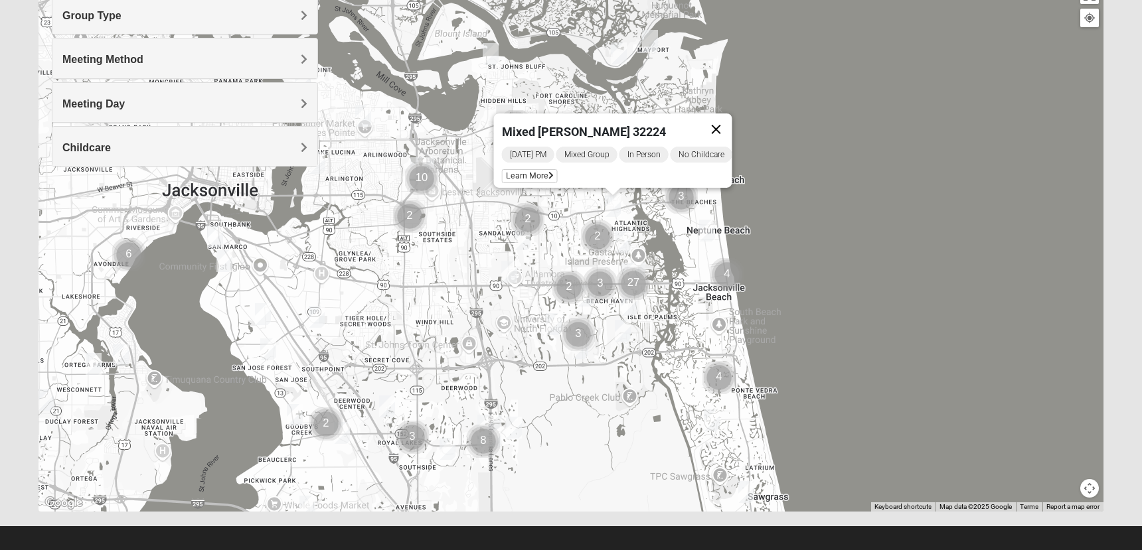
click at [724, 121] on button "Close" at bounding box center [717, 130] width 32 height 32
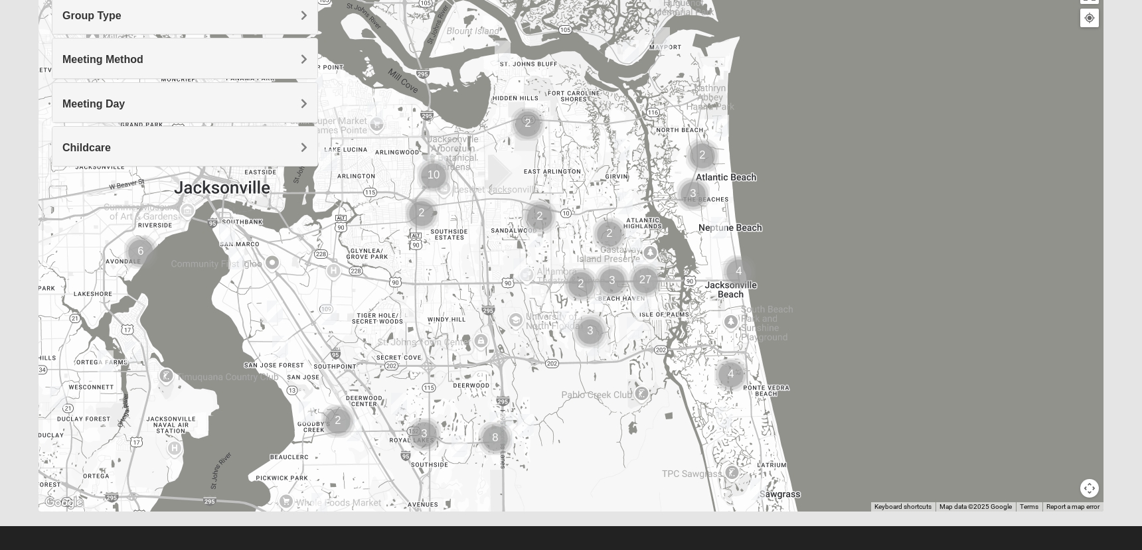
drag, startPoint x: 688, startPoint y: 228, endPoint x: 698, endPoint y: 226, distance: 10.2
click at [698, 226] on div at bounding box center [571, 246] width 1065 height 531
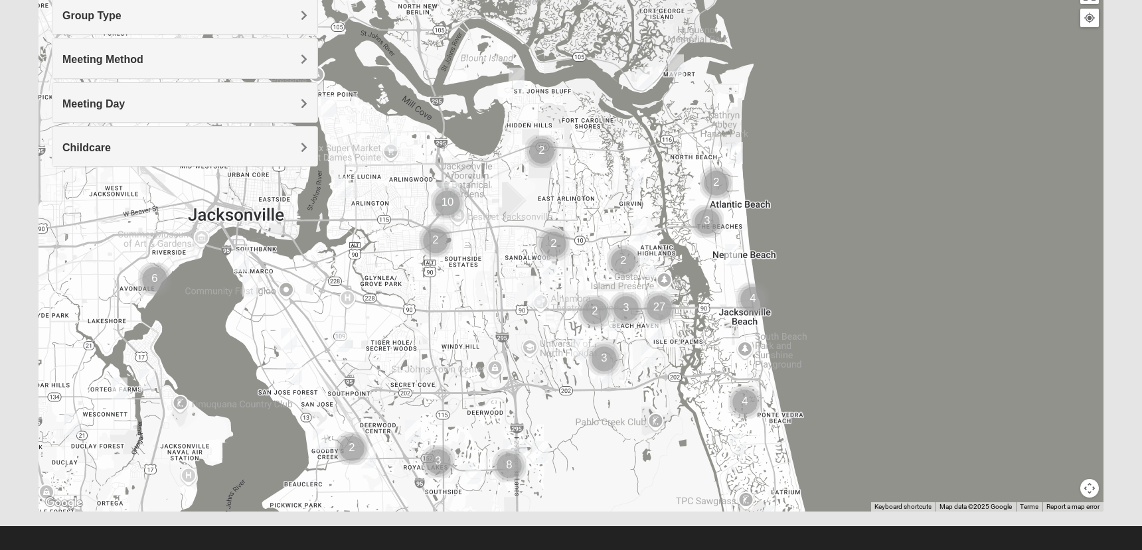
drag, startPoint x: 1026, startPoint y: 386, endPoint x: 1039, endPoint y: 410, distance: 27.6
click at [1039, 410] on div at bounding box center [571, 246] width 1065 height 531
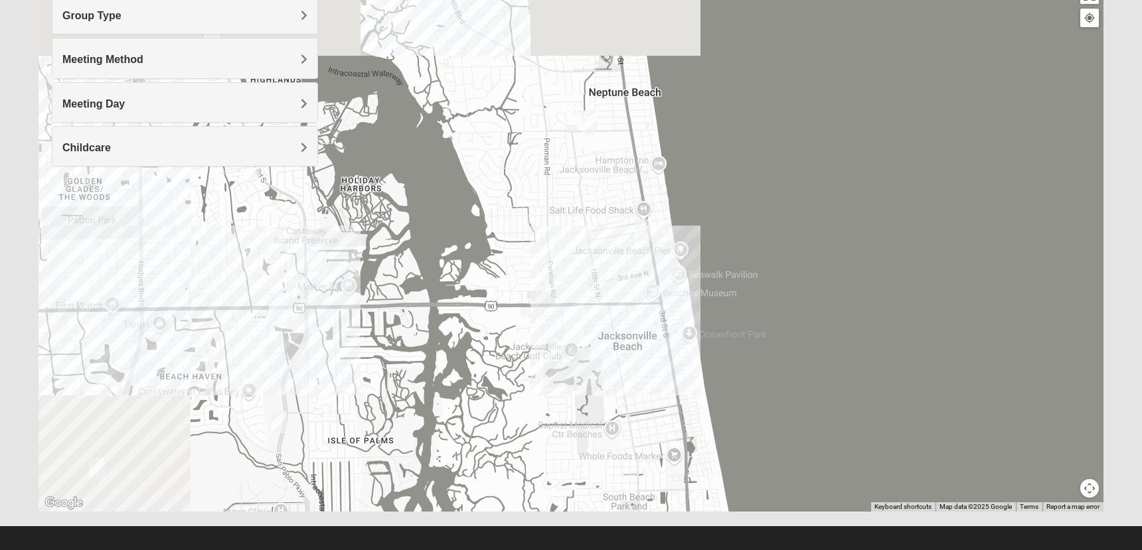
drag, startPoint x: 677, startPoint y: 301, endPoint x: 916, endPoint y: 418, distance: 266.4
click at [916, 418] on div at bounding box center [571, 246] width 1065 height 531
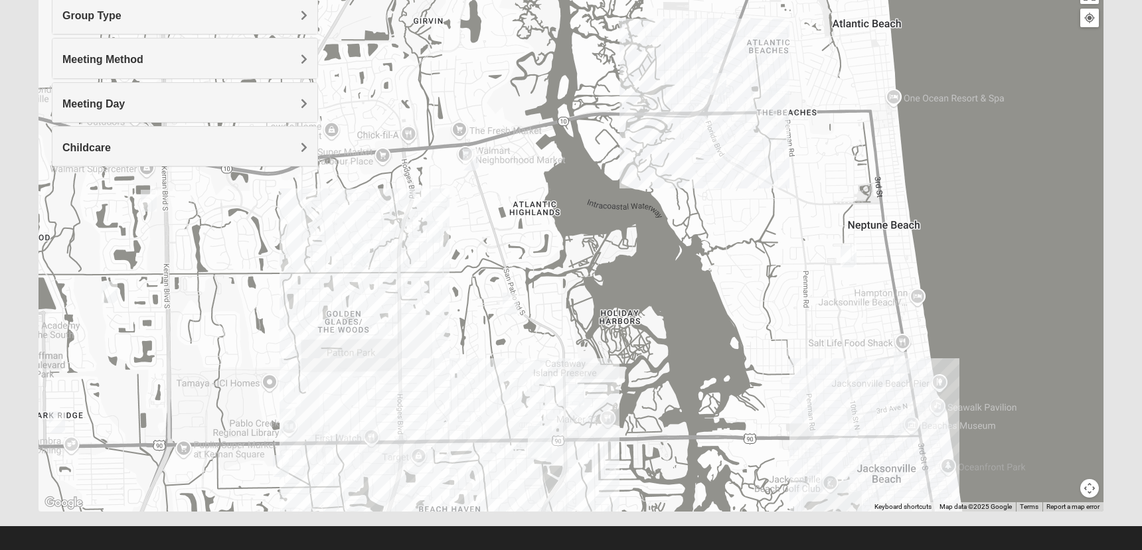
drag, startPoint x: 944, startPoint y: 253, endPoint x: 1015, endPoint y: 278, distance: 74.8
click at [1015, 278] on div at bounding box center [571, 246] width 1065 height 531
click at [471, 154] on img "Mixed Luehring 32224" at bounding box center [471, 160] width 16 height 22
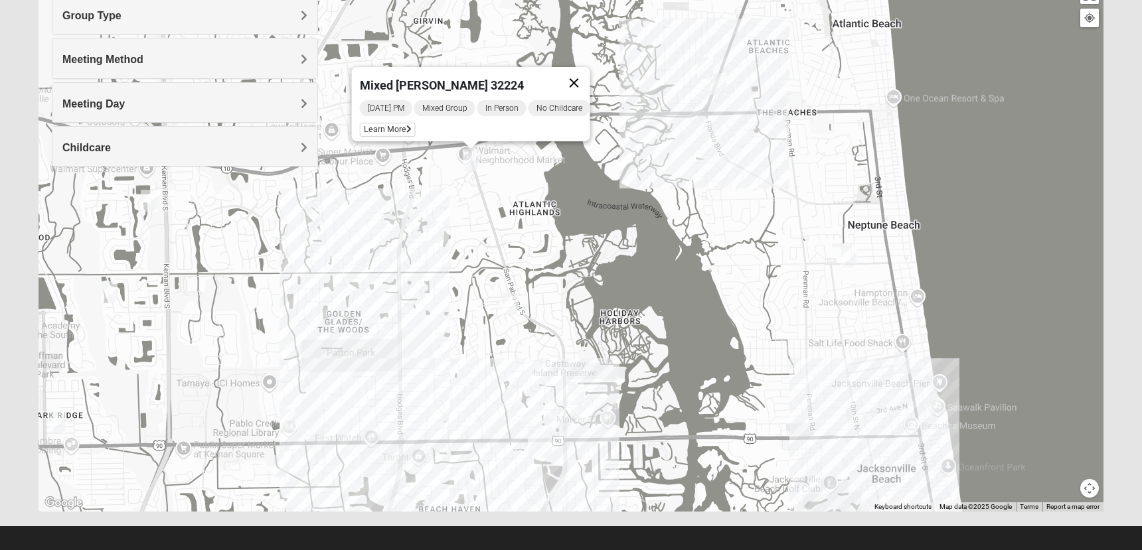
click at [584, 73] on button "Close" at bounding box center [574, 83] width 32 height 32
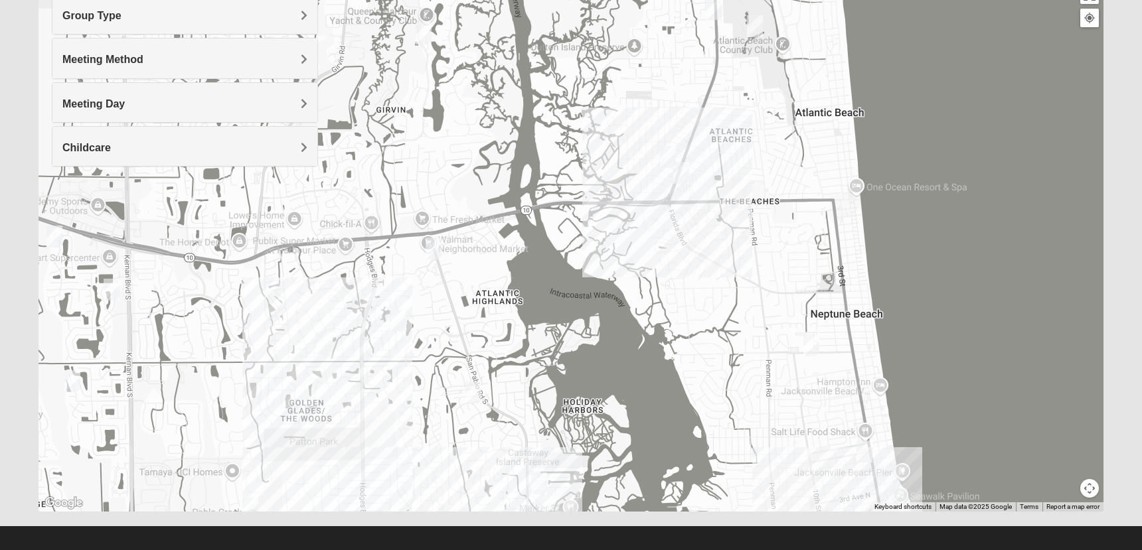
drag, startPoint x: 613, startPoint y: 246, endPoint x: 576, endPoint y: 332, distance: 93.4
click at [576, 332] on div at bounding box center [571, 246] width 1065 height 531
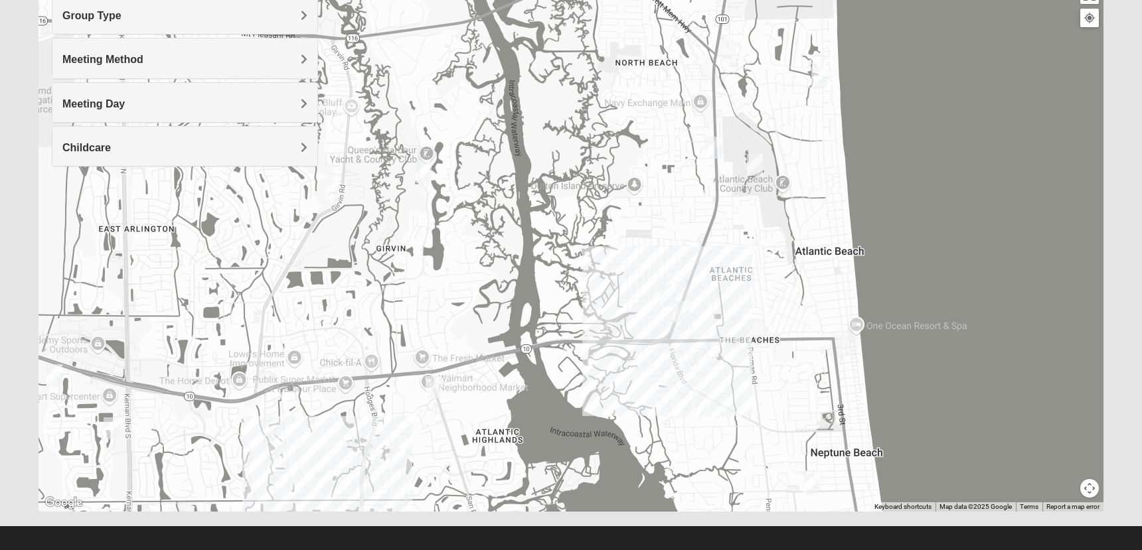
drag, startPoint x: 794, startPoint y: 157, endPoint x: 793, endPoint y: 295, distance: 138.1
click at [793, 295] on div at bounding box center [571, 246] width 1065 height 531
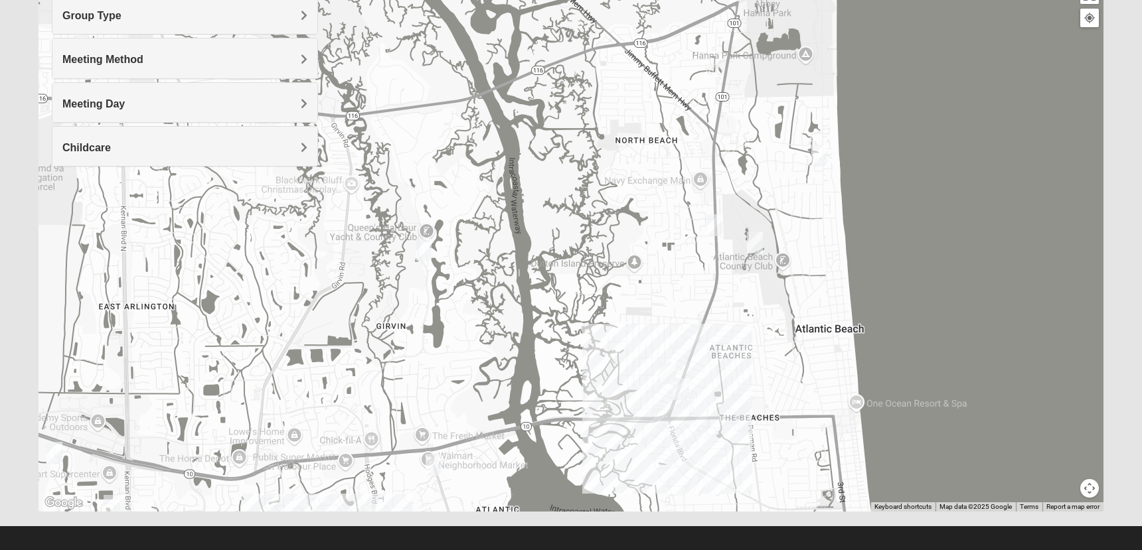
drag, startPoint x: 825, startPoint y: 190, endPoint x: 825, endPoint y: 282, distance: 92.3
click at [825, 282] on div at bounding box center [571, 246] width 1065 height 531
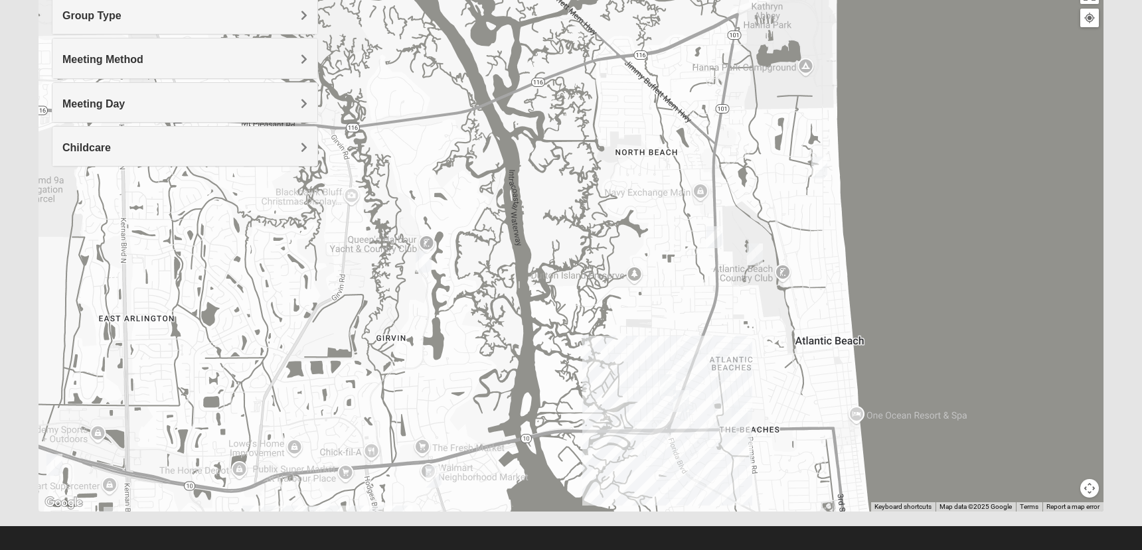
click at [821, 164] on img "Mixed Lammie 32233" at bounding box center [819, 168] width 16 height 22
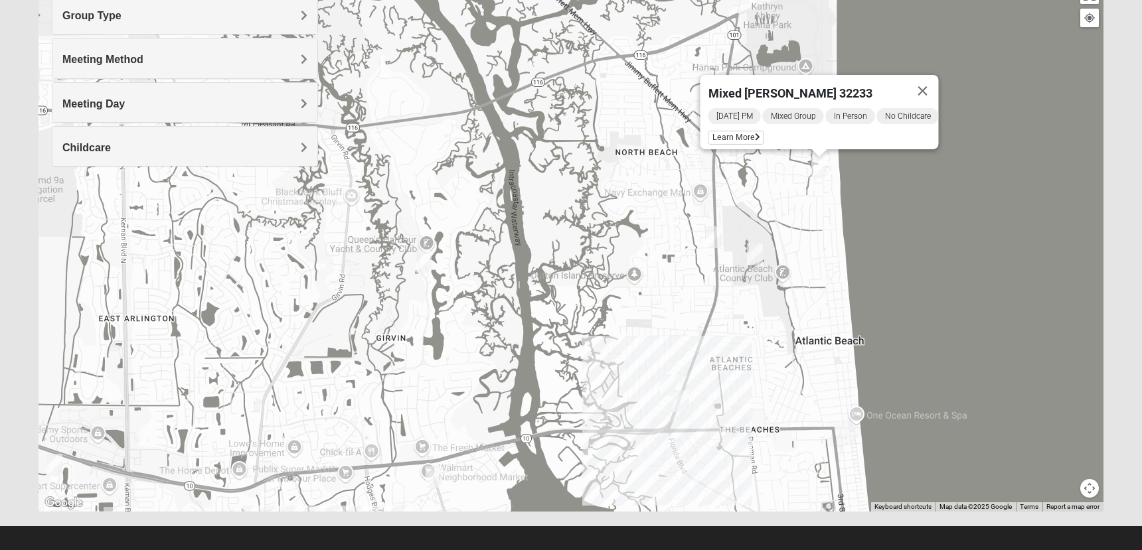
click at [758, 254] on img "Mixed Settembrini 32233" at bounding box center [755, 255] width 16 height 22
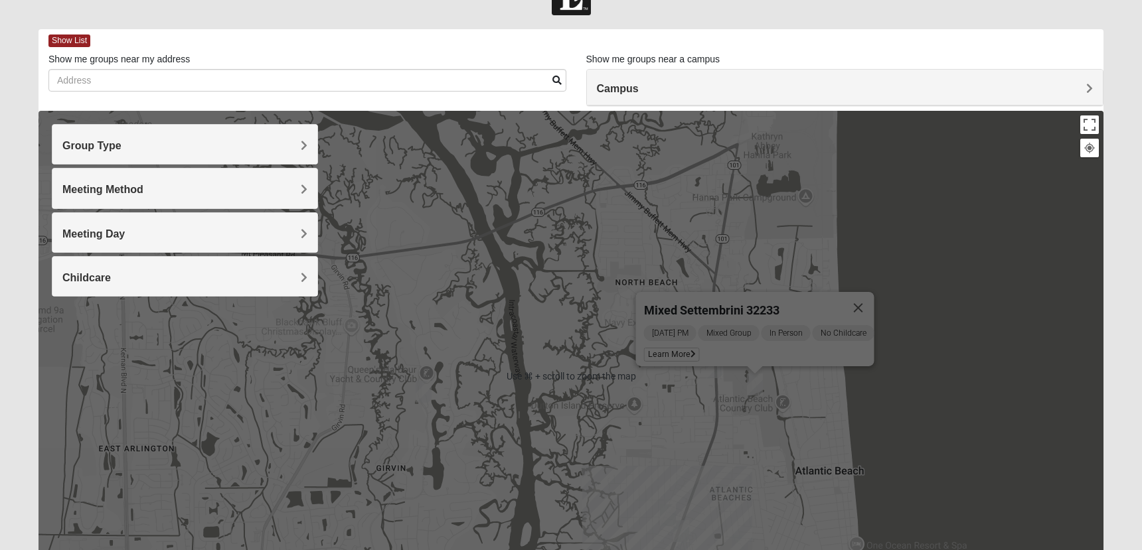
scroll to position [43, 0]
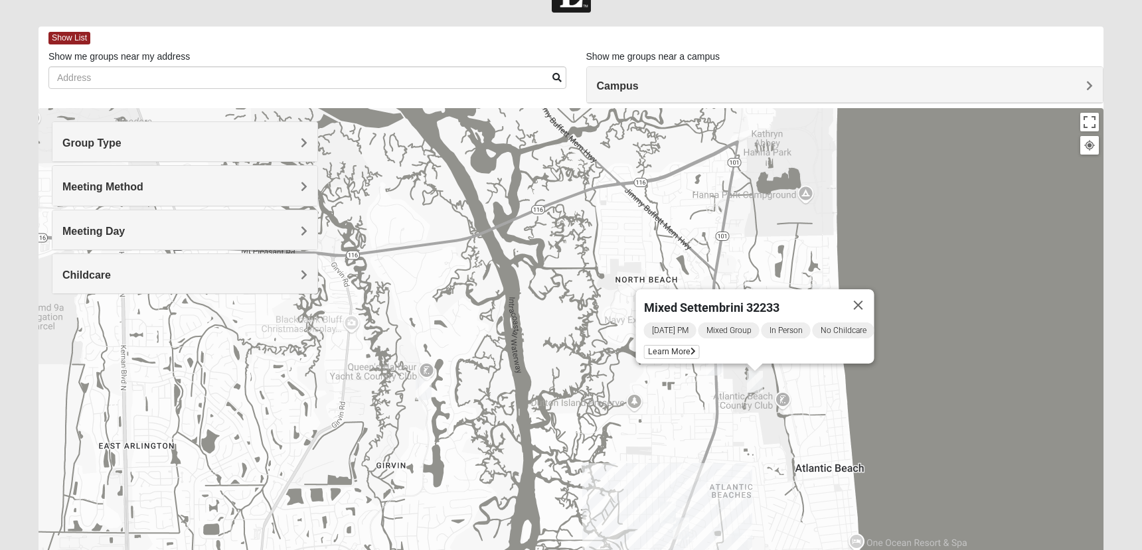
click at [288, 190] on h4 "Meeting Method" at bounding box center [184, 187] width 245 height 13
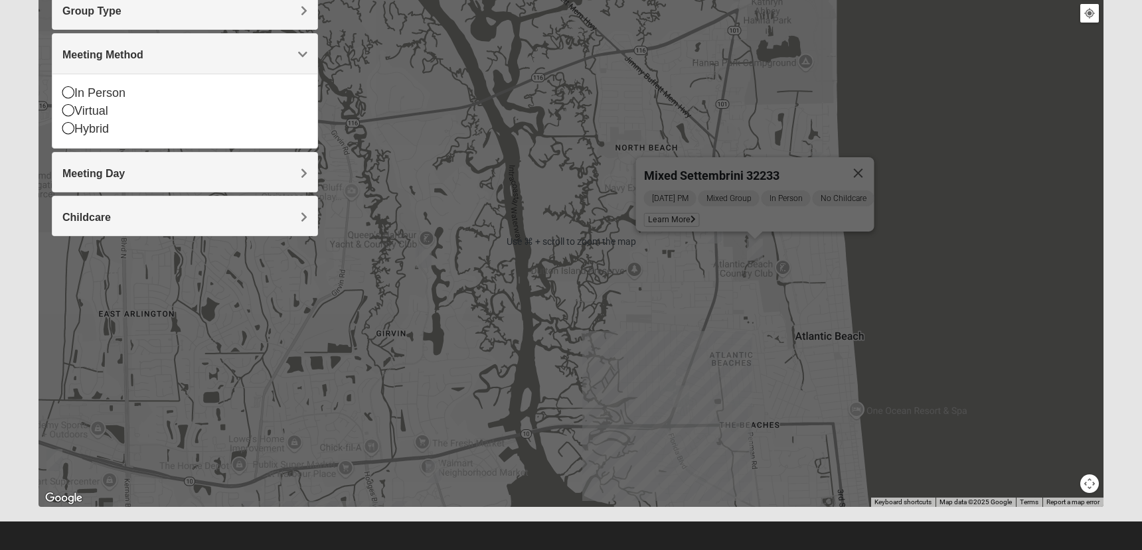
scroll to position [180, 0]
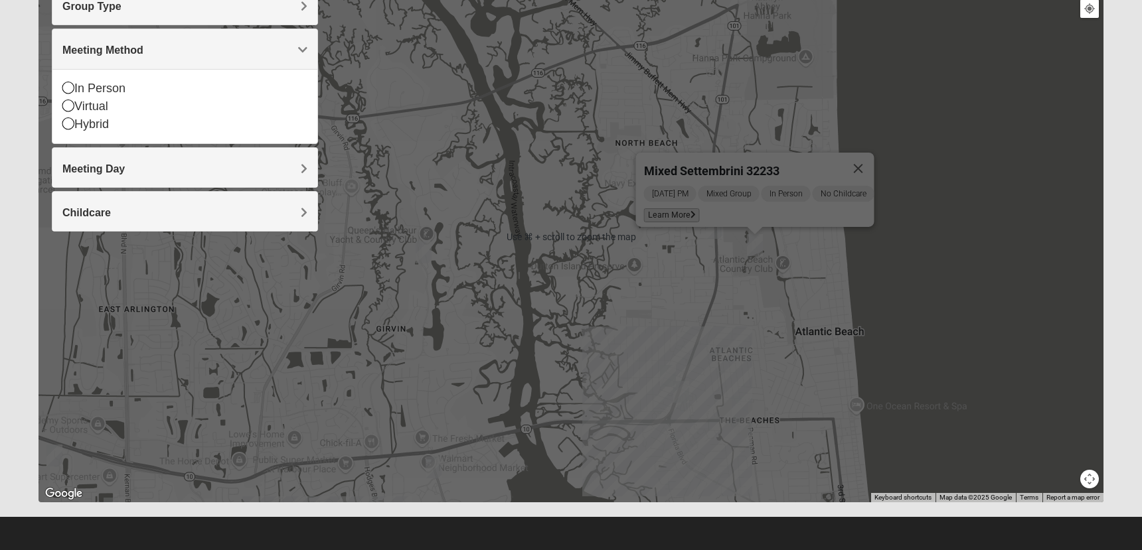
click at [662, 210] on span "Learn More" at bounding box center [672, 216] width 56 height 14
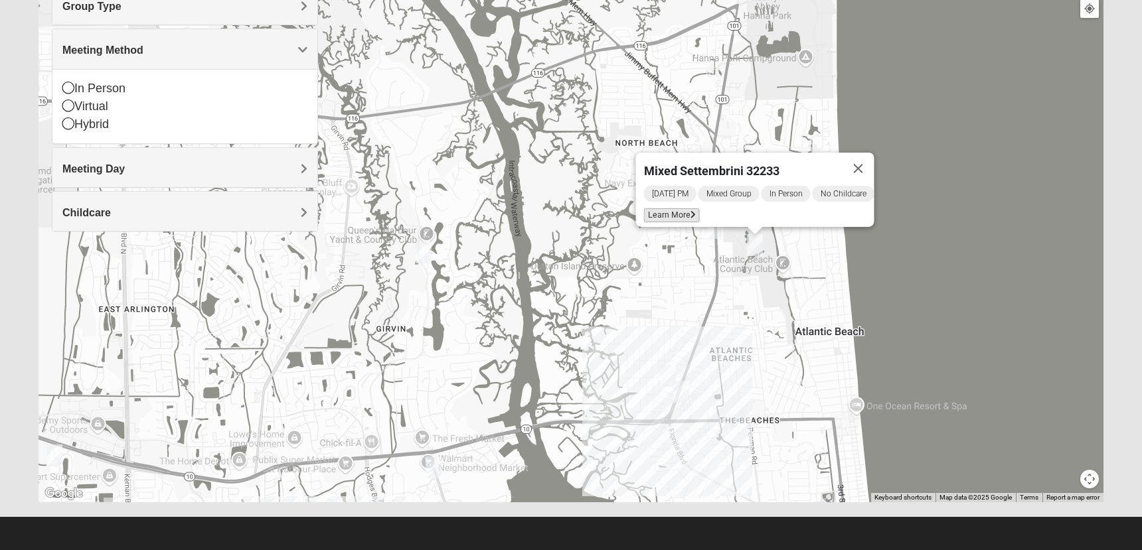
scroll to position [122, 0]
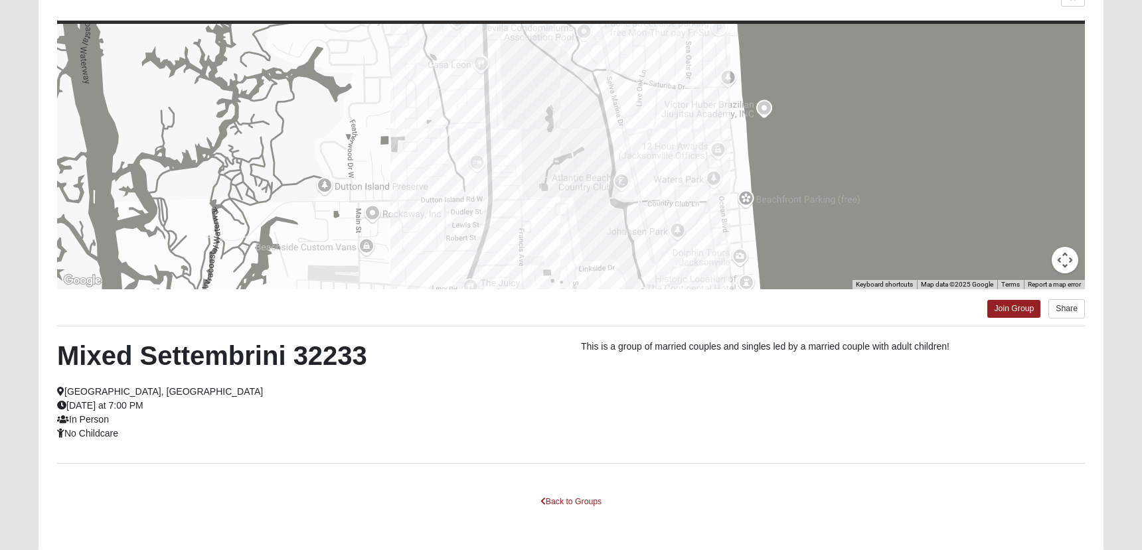
drag, startPoint x: 125, startPoint y: 435, endPoint x: 58, endPoint y: 359, distance: 101.1
click at [58, 359] on div "Mixed Settembrini 32233 Atlantic Beach, FL Wednesday at 7:00 PM In Person No Ch…" at bounding box center [309, 390] width 524 height 101
copy div "Mixed Settembrini 32233 Atlantic Beach, FL Wednesday at 7:00 PM In Person No Ch…"
click at [339, 363] on h2 "Mixed Settembrini 32233" at bounding box center [309, 356] width 504 height 32
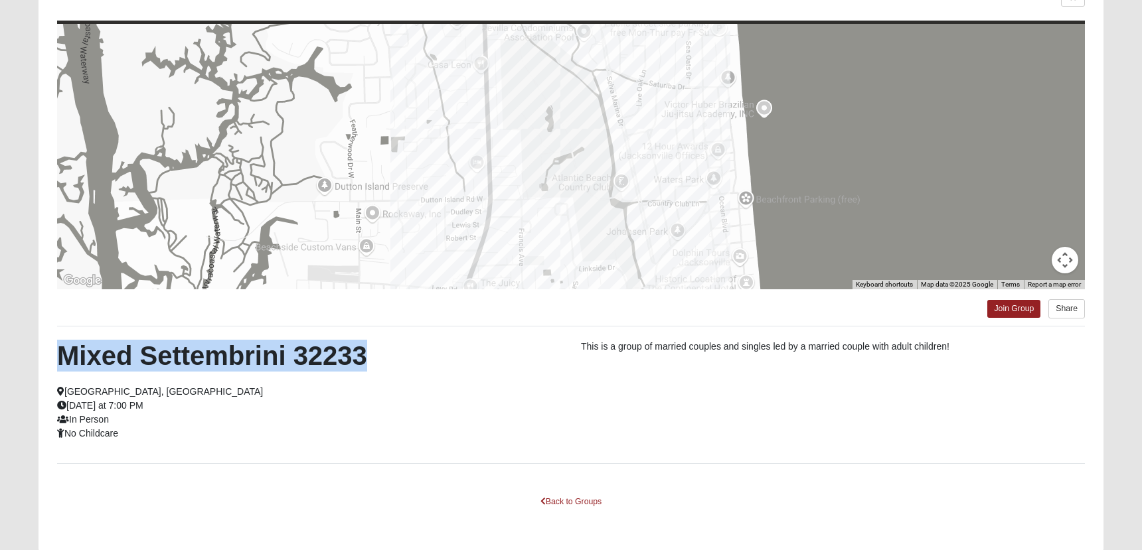
drag, startPoint x: 369, startPoint y: 360, endPoint x: 66, endPoint y: 359, distance: 302.8
click at [66, 359] on h2 "Mixed Settembrini 32233" at bounding box center [309, 356] width 504 height 32
copy h2 "Mixed Settembrini 32233"
click at [1015, 308] on link "Join Group" at bounding box center [1013, 309] width 53 height 18
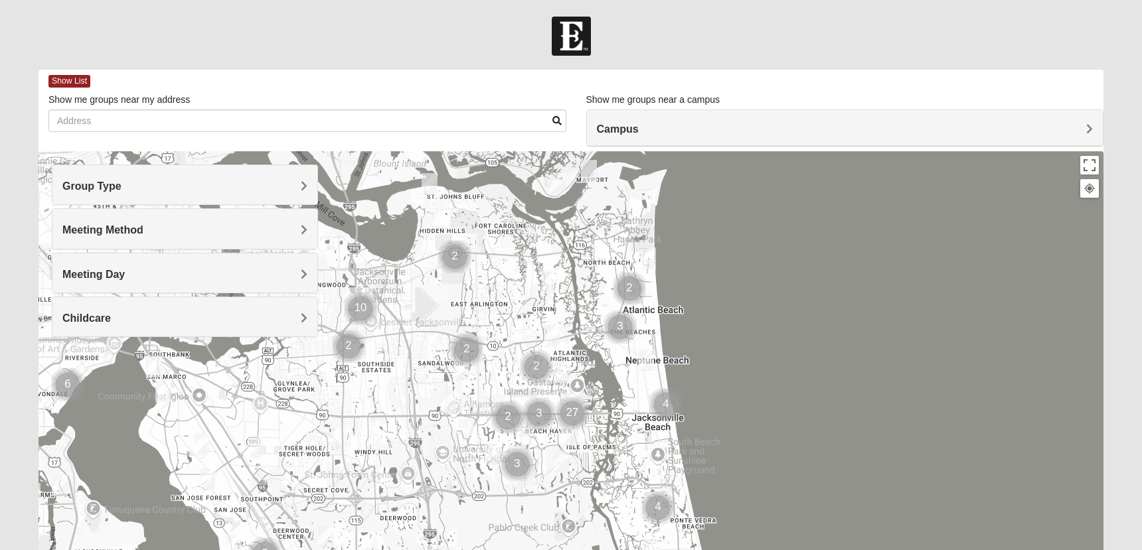
click at [207, 187] on h4 "Group Type" at bounding box center [184, 186] width 245 height 13
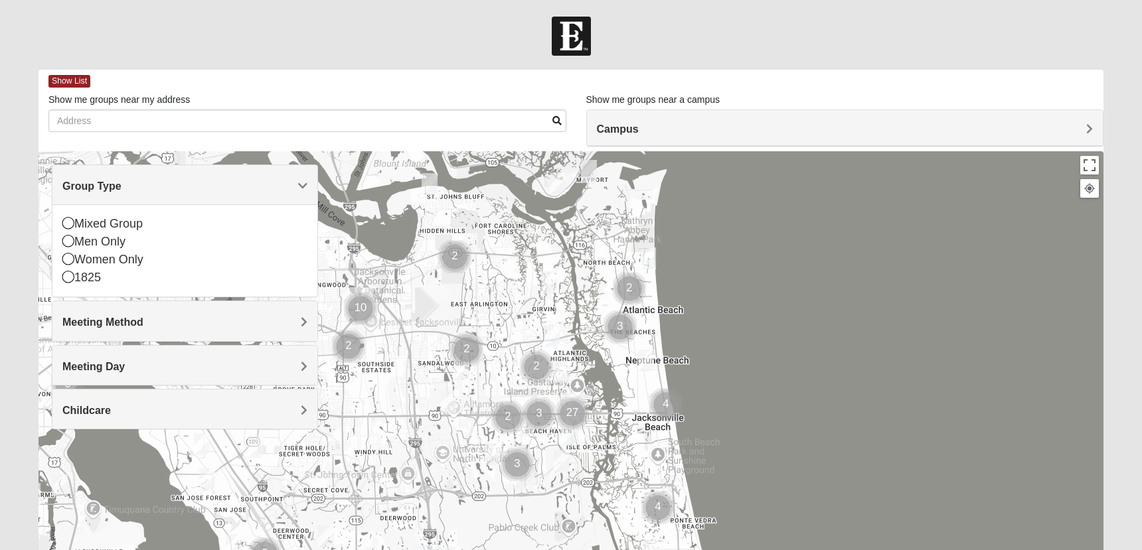
click at [207, 187] on h4 "Group Type" at bounding box center [184, 186] width 245 height 13
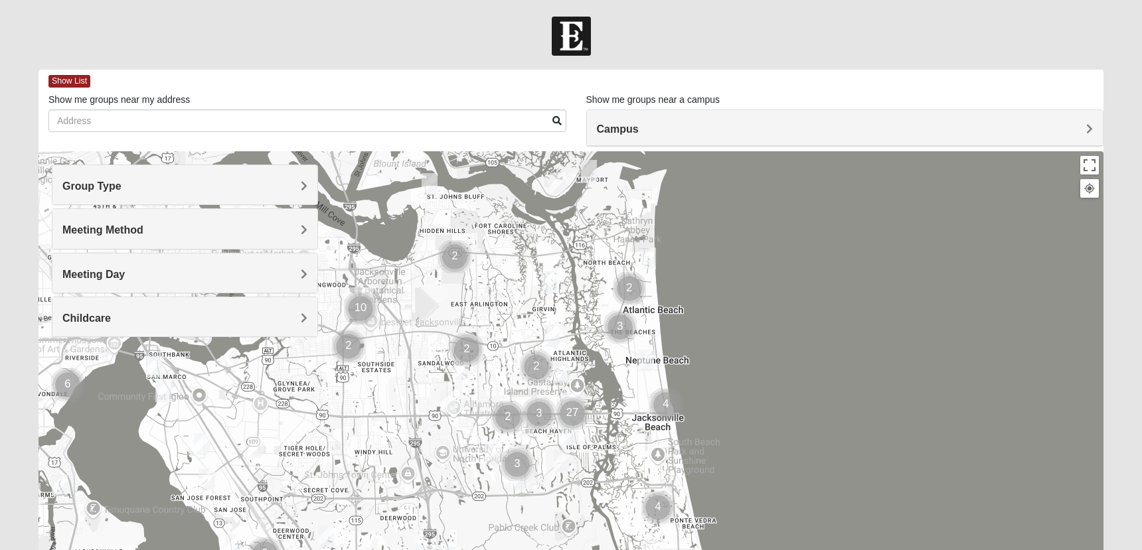
click at [179, 228] on h4 "Meeting Method" at bounding box center [184, 230] width 245 height 13
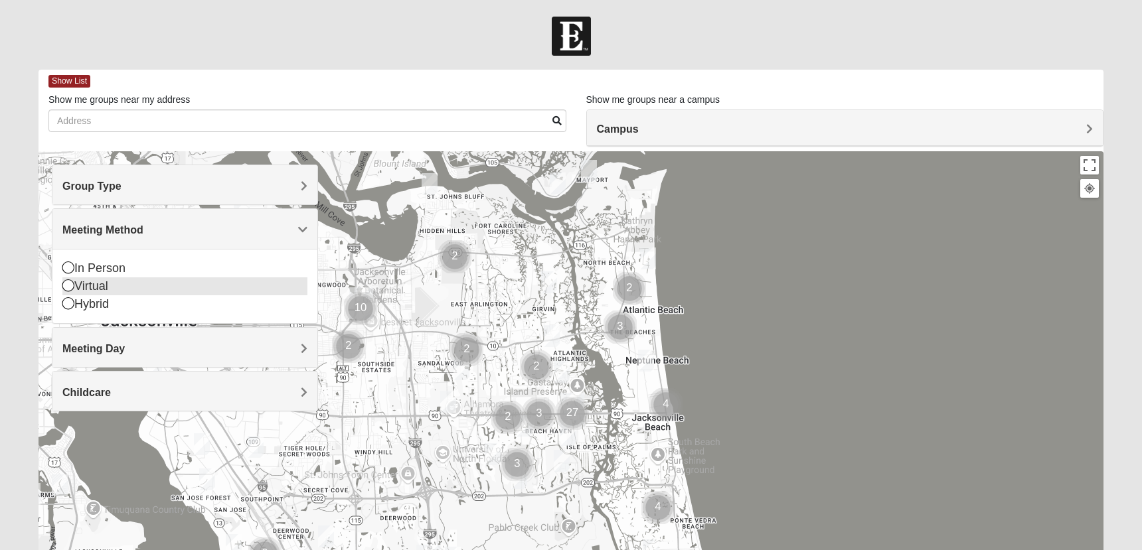
click at [99, 287] on div "Virtual" at bounding box center [184, 287] width 245 height 18
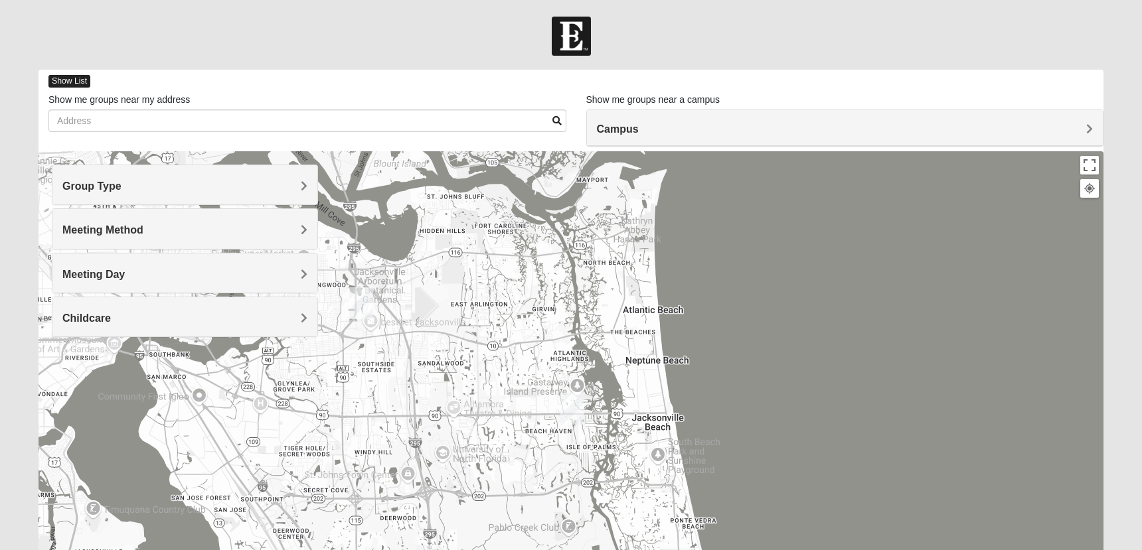
click at [62, 86] on span "Show List" at bounding box center [69, 81] width 42 height 13
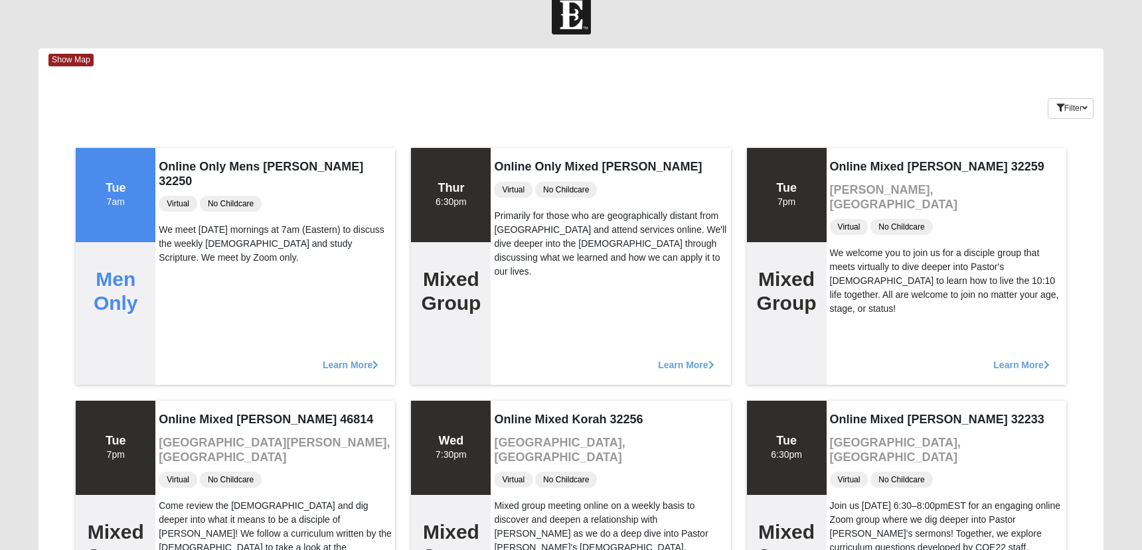
scroll to position [24, 0]
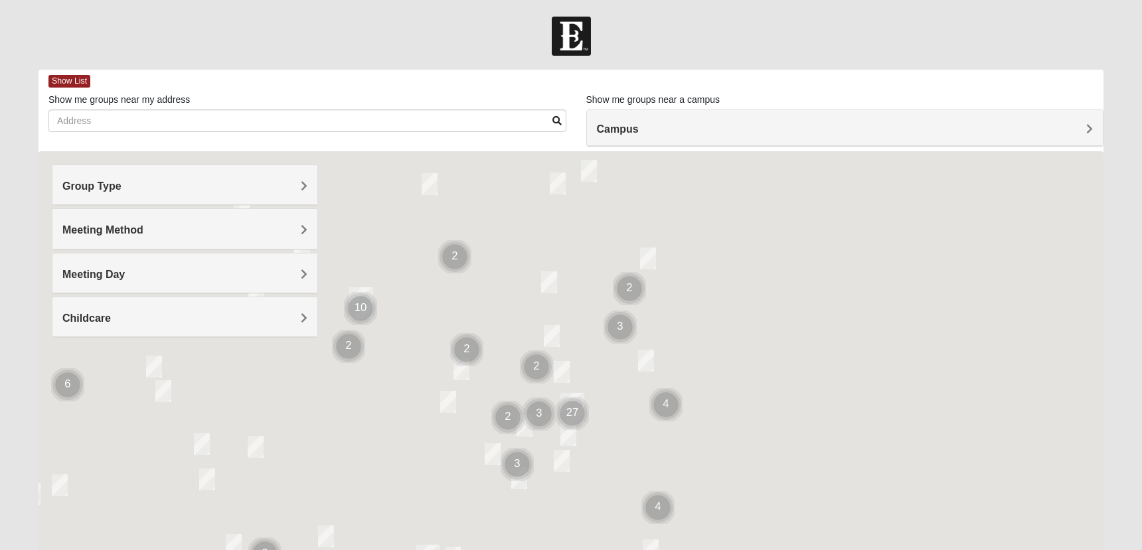
scroll to position [122, 0]
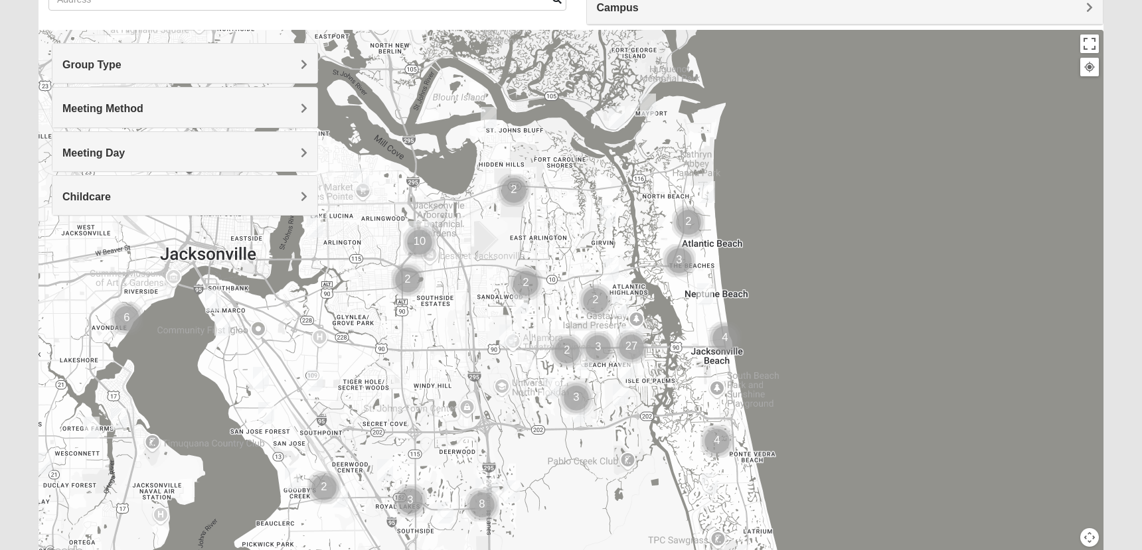
drag, startPoint x: 740, startPoint y: 213, endPoint x: 801, endPoint y: 269, distance: 82.7
click at [801, 269] on div at bounding box center [571, 295] width 1065 height 531
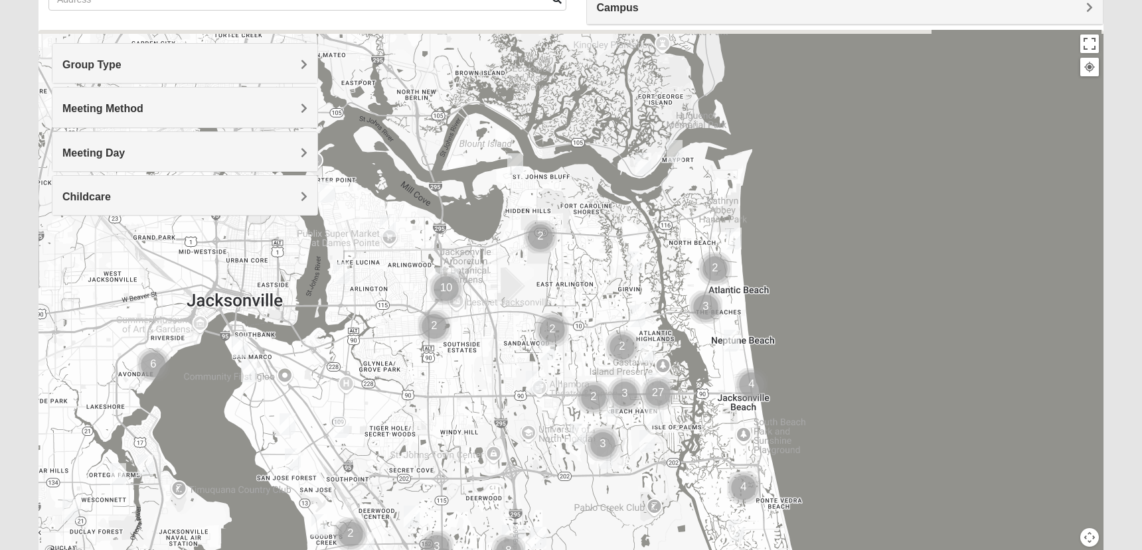
drag, startPoint x: 852, startPoint y: 244, endPoint x: 881, endPoint y: 293, distance: 57.2
click at [881, 293] on div at bounding box center [571, 295] width 1065 height 531
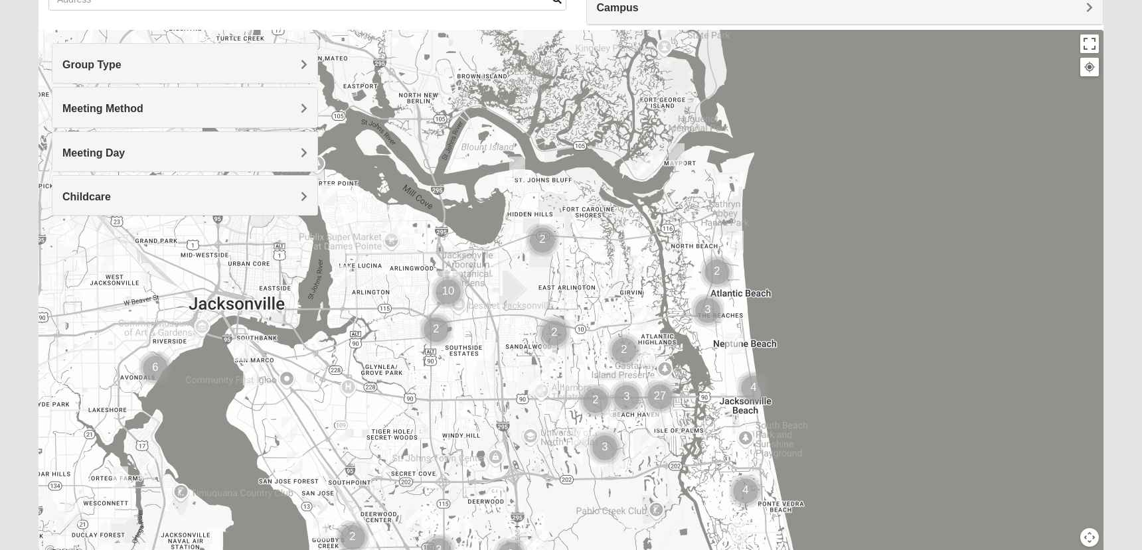
click at [738, 238] on img "Mixed Lammie 32233" at bounding box center [736, 242] width 16 height 22
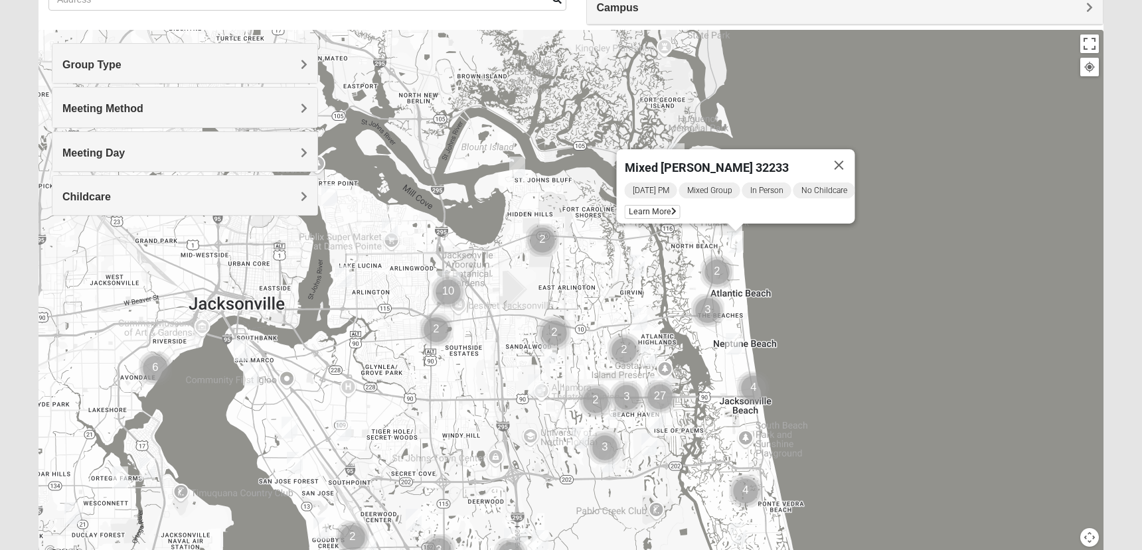
click at [800, 266] on div "Mixed [PERSON_NAME] 32233 [DATE] PM Mixed Group In Person No Childcare Learn Mo…" at bounding box center [571, 295] width 1065 height 531
click at [722, 272] on img "Cluster of 2 groups" at bounding box center [717, 272] width 33 height 33
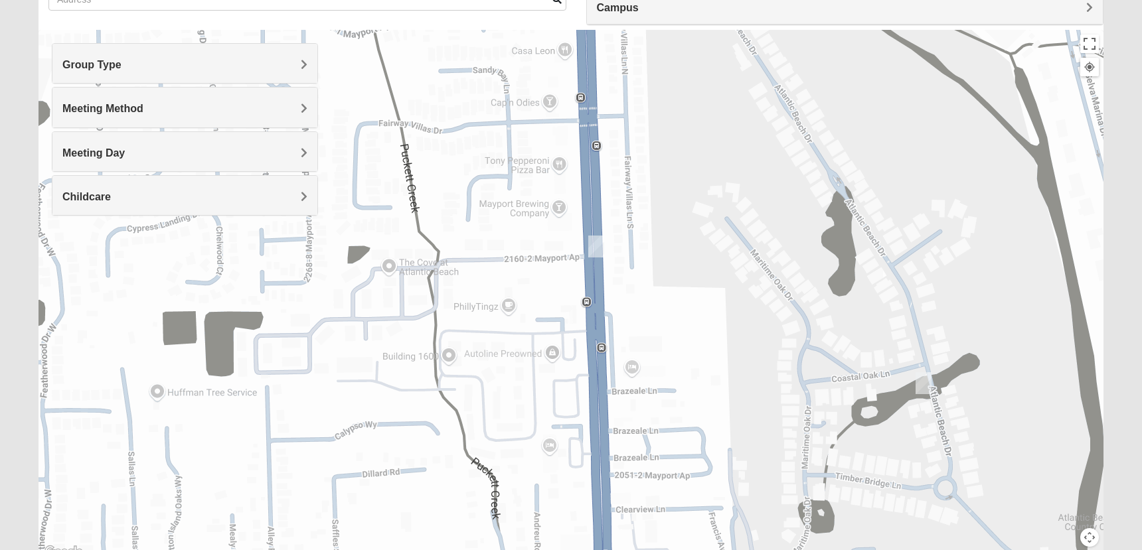
drag, startPoint x: 1011, startPoint y: 297, endPoint x: 973, endPoint y: 330, distance: 50.3
click at [973, 330] on div "To navigate, press the arrow keys. Mixed [PERSON_NAME] 32233 [DATE] PM Mixed Gr…" at bounding box center [571, 295] width 1065 height 531
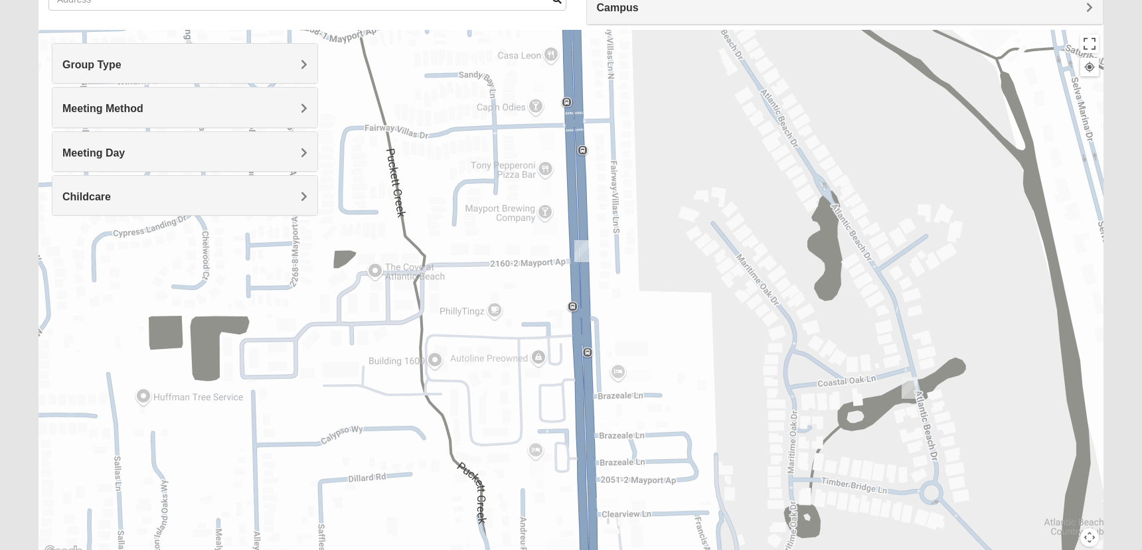
click at [910, 385] on img "Mixed Settembrini 32233" at bounding box center [910, 388] width 16 height 22
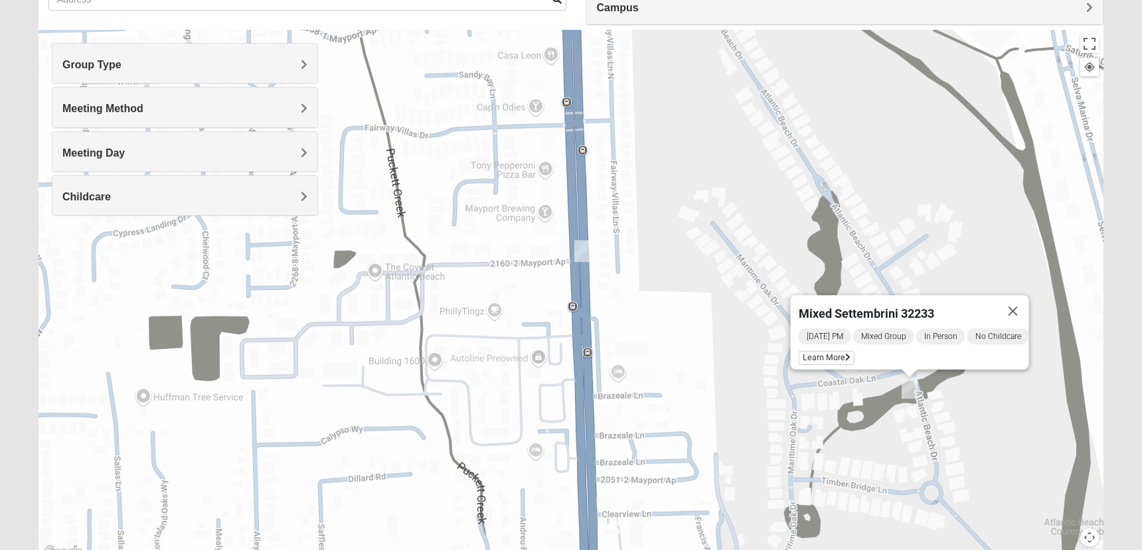
click at [944, 244] on div "Mixed Settembrini 32233 [DATE] PM Mixed Group In Person No Childcare Learn More" at bounding box center [571, 295] width 1065 height 531
click at [1028, 304] on button "Close" at bounding box center [1013, 311] width 32 height 32
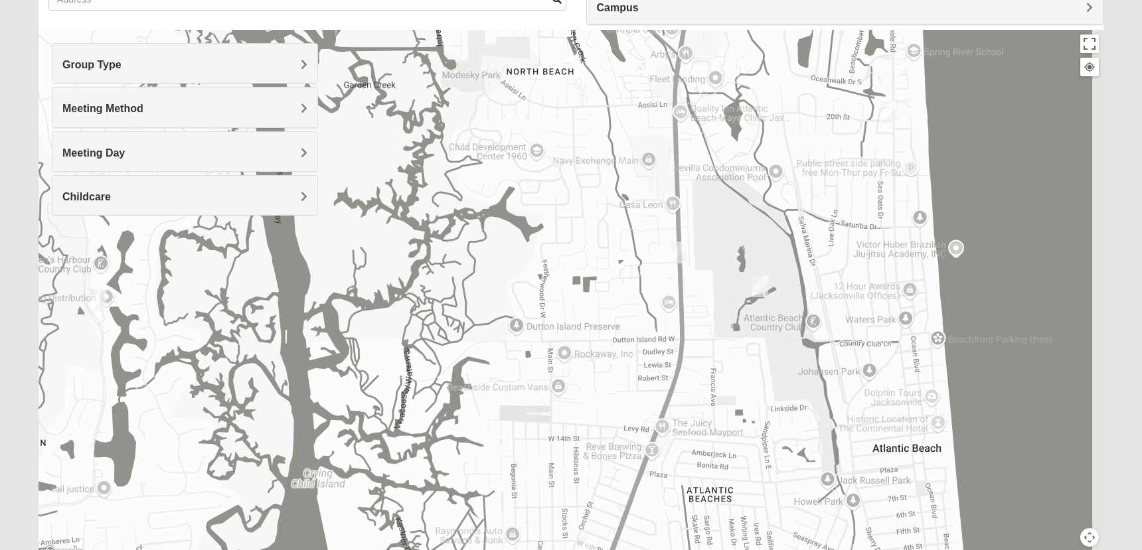
drag, startPoint x: 1003, startPoint y: 378, endPoint x: 752, endPoint y: 349, distance: 252.7
click at [752, 349] on div at bounding box center [571, 295] width 1065 height 531
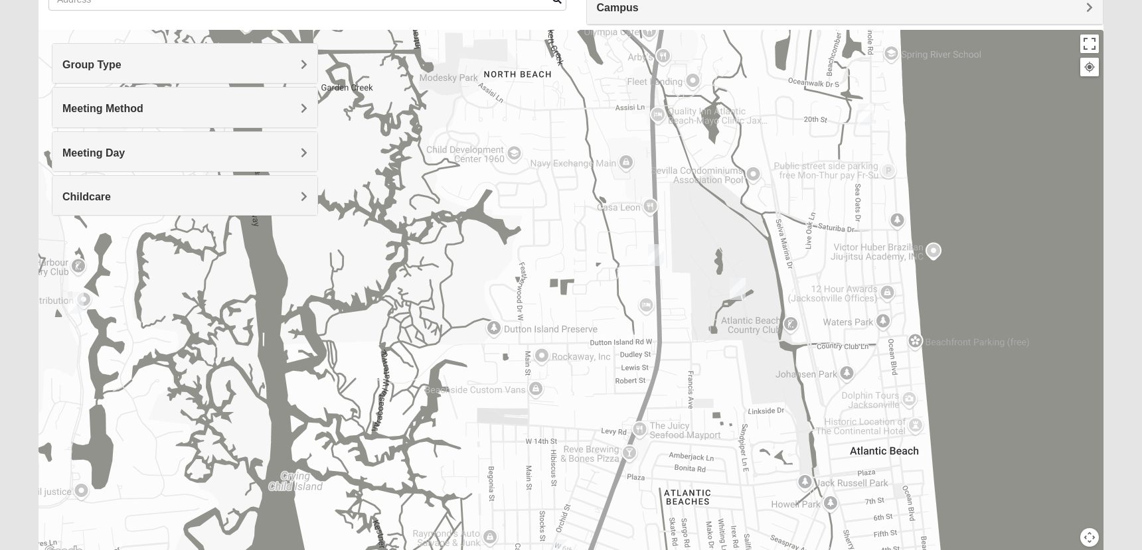
click at [868, 116] on img "Mixed Lammie 32233" at bounding box center [866, 115] width 16 height 22
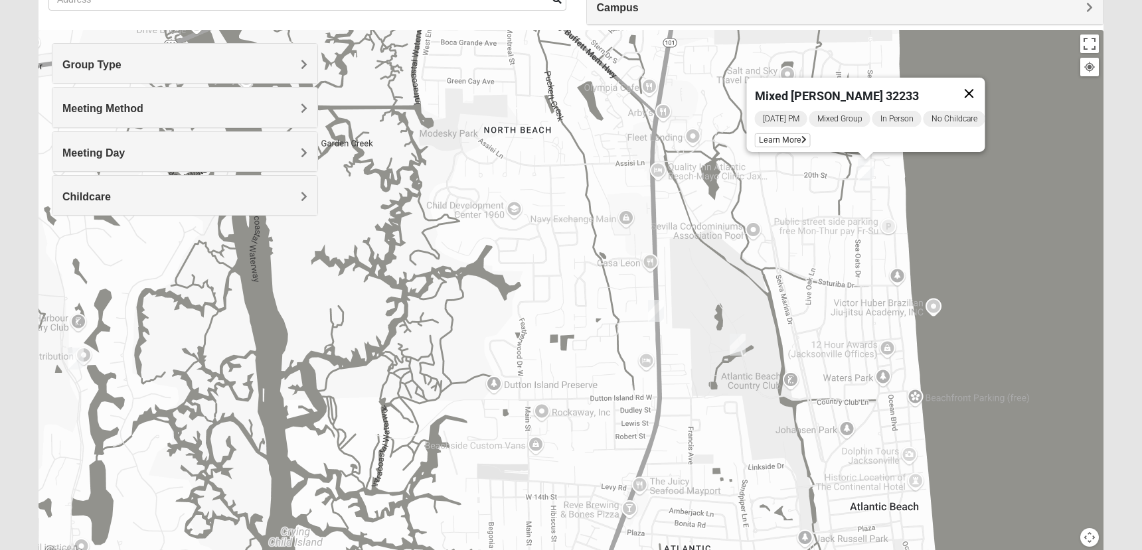
click at [978, 85] on button "Close" at bounding box center [970, 94] width 32 height 32
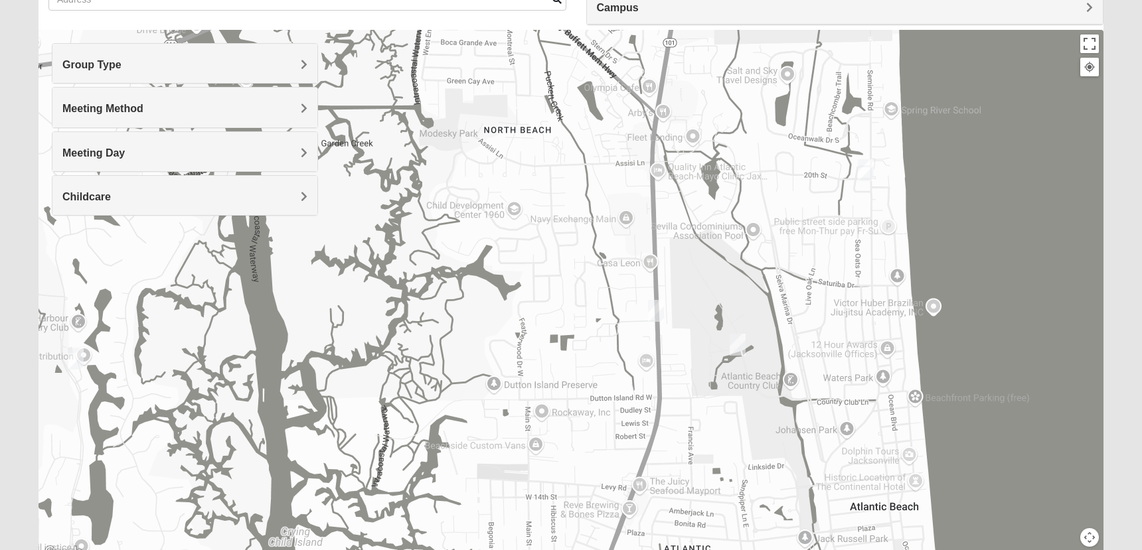
click at [655, 316] on img "Mens McCann 32233" at bounding box center [656, 311] width 16 height 22
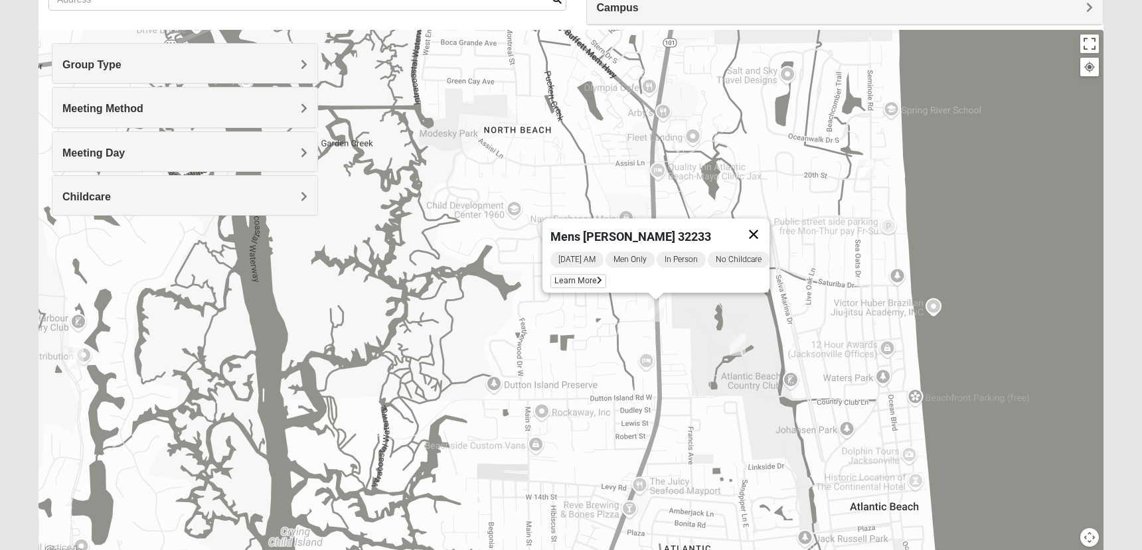
click at [762, 226] on button "Close" at bounding box center [754, 234] width 32 height 32
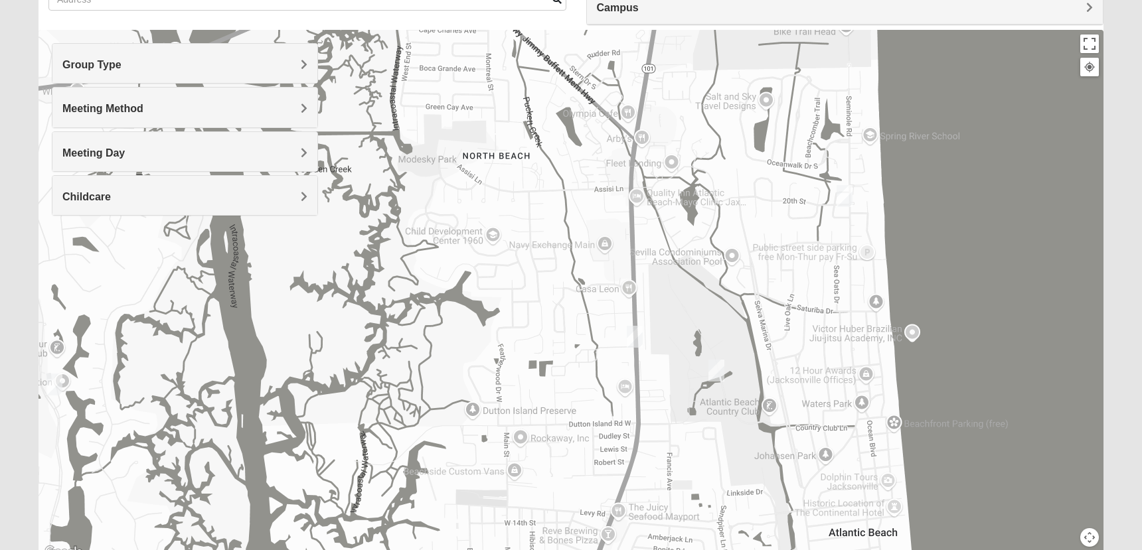
drag, startPoint x: 827, startPoint y: 286, endPoint x: 805, endPoint y: 313, distance: 35.5
click at [805, 313] on div at bounding box center [571, 295] width 1065 height 531
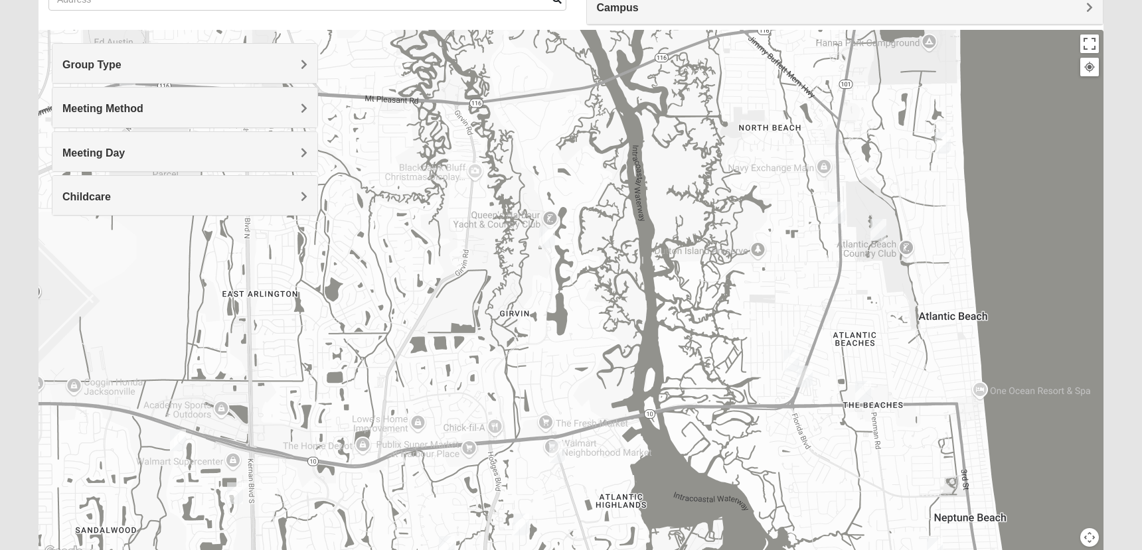
drag, startPoint x: 886, startPoint y: 338, endPoint x: 1009, endPoint y: 229, distance: 164.2
click at [1009, 229] on div at bounding box center [571, 295] width 1065 height 531
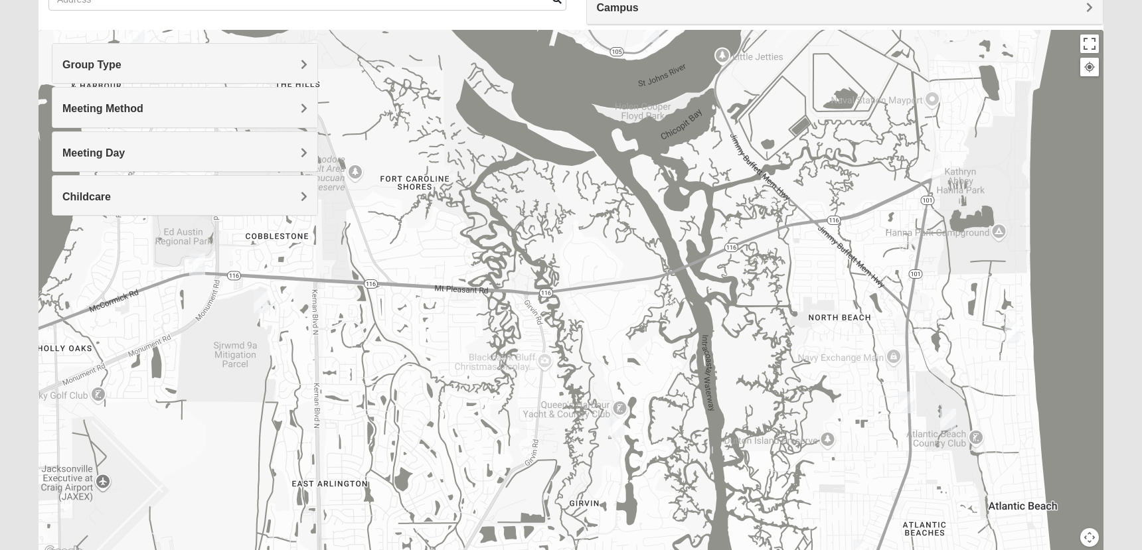
drag, startPoint x: 927, startPoint y: 353, endPoint x: 997, endPoint y: 544, distance: 203.2
click at [997, 544] on div at bounding box center [571, 295] width 1065 height 531
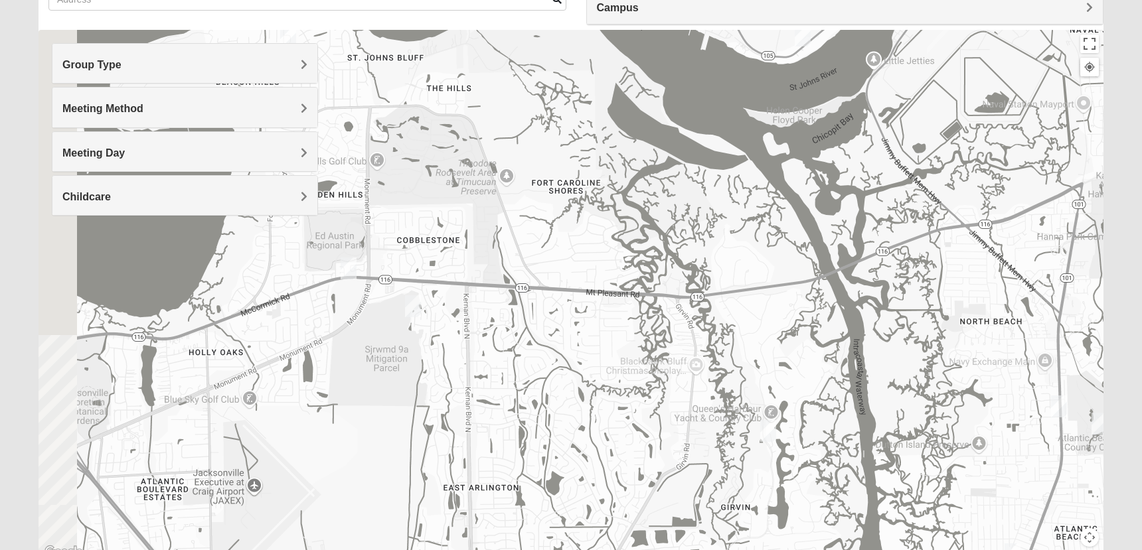
drag, startPoint x: 855, startPoint y: 343, endPoint x: 1021, endPoint y: 348, distance: 165.4
click at [1021, 348] on div at bounding box center [571, 295] width 1065 height 531
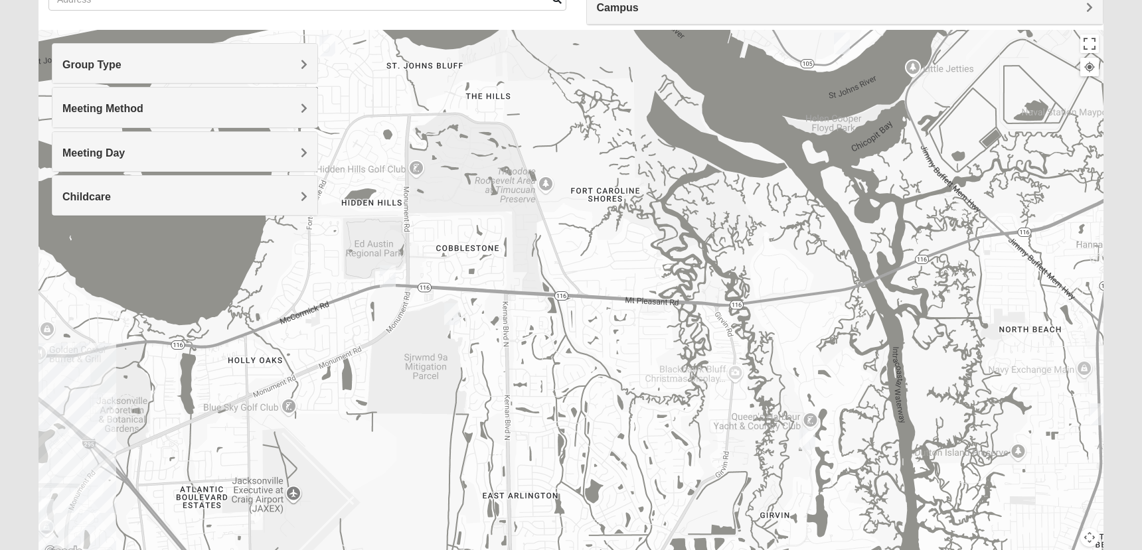
click at [452, 314] on img "Mixed Vilagi 32225" at bounding box center [452, 314] width 16 height 22
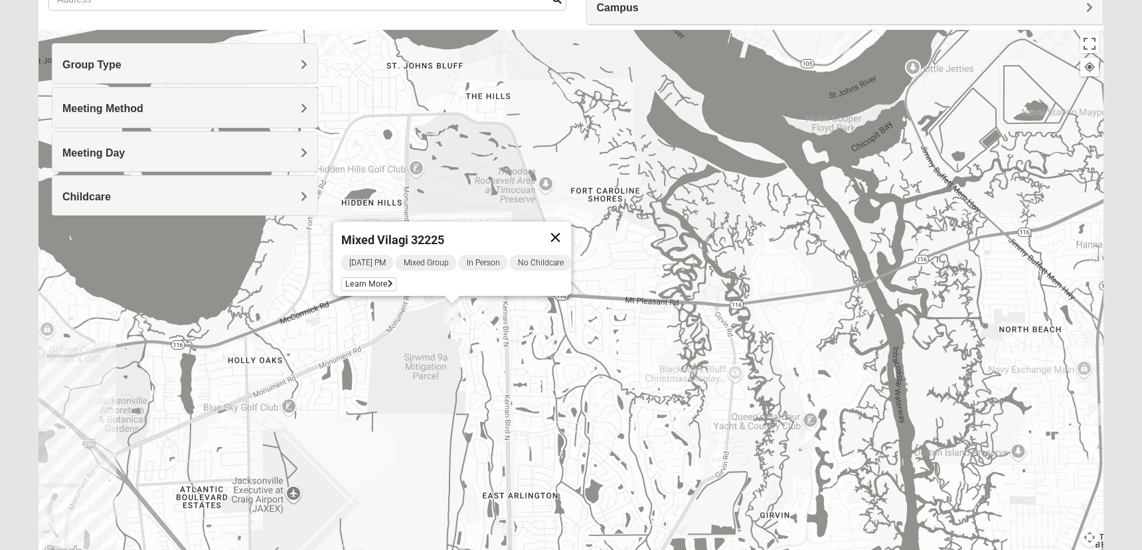
click at [570, 227] on button "Close" at bounding box center [556, 238] width 32 height 32
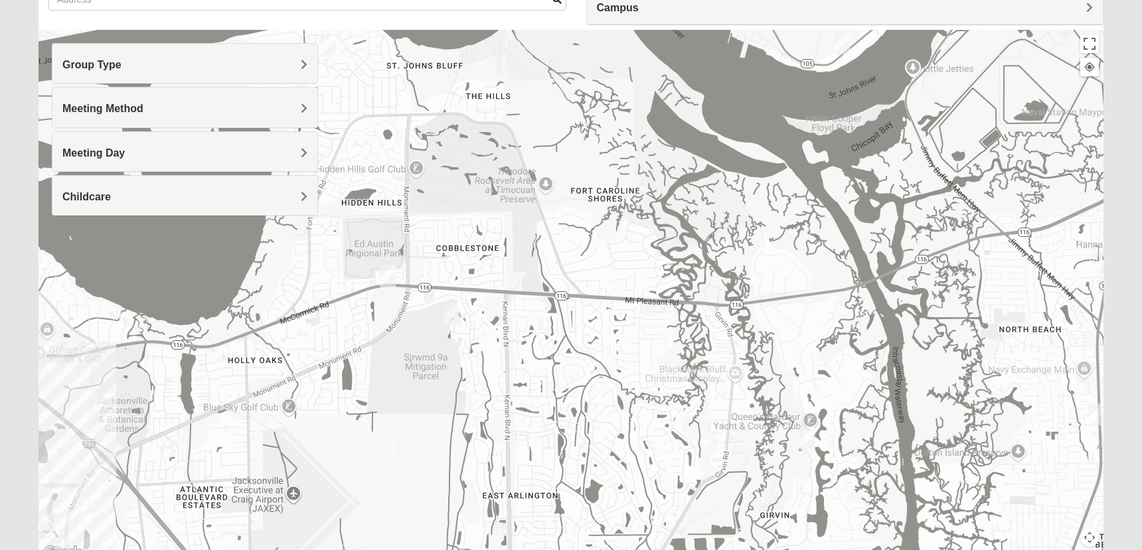
click at [452, 313] on img "Mixed Vilagi 32225" at bounding box center [452, 314] width 16 height 22
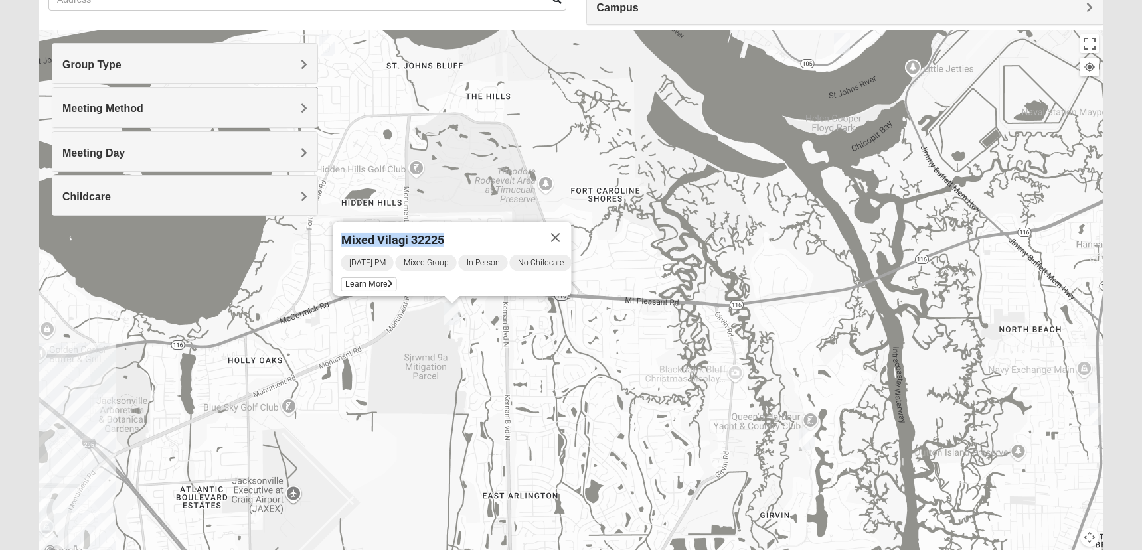
drag, startPoint x: 432, startPoint y: 230, endPoint x: 326, endPoint y: 233, distance: 105.6
click at [333, 233] on div "Mixed Vilagi 32225 [DATE] PM Mixed Group In Person No Childcare Learn More" at bounding box center [452, 259] width 238 height 74
copy span "Mixed Vilagi 32225"
